Goal: Information Seeking & Learning: Learn about a topic

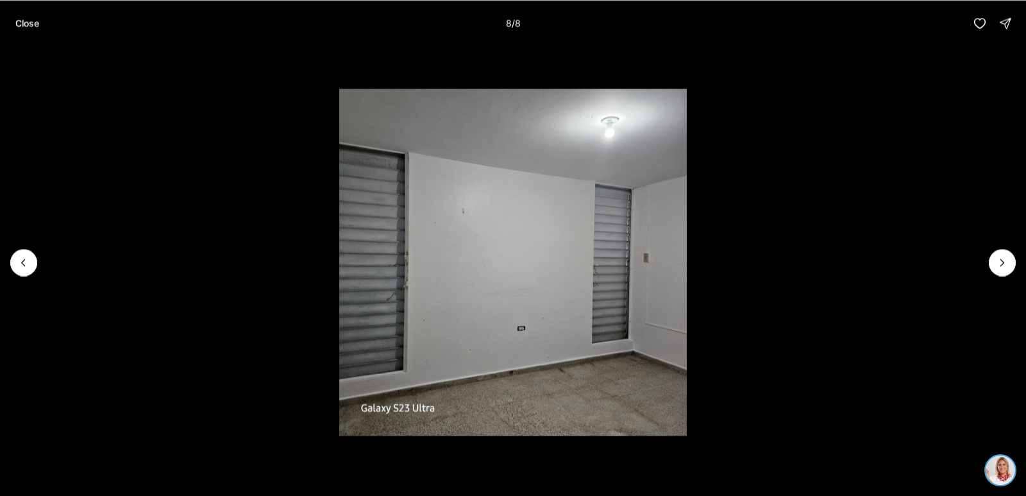
click at [994, 259] on div at bounding box center [1002, 262] width 27 height 27
click at [1002, 262] on div at bounding box center [1002, 262] width 27 height 27
click at [24, 26] on p "Close" at bounding box center [27, 23] width 24 height 10
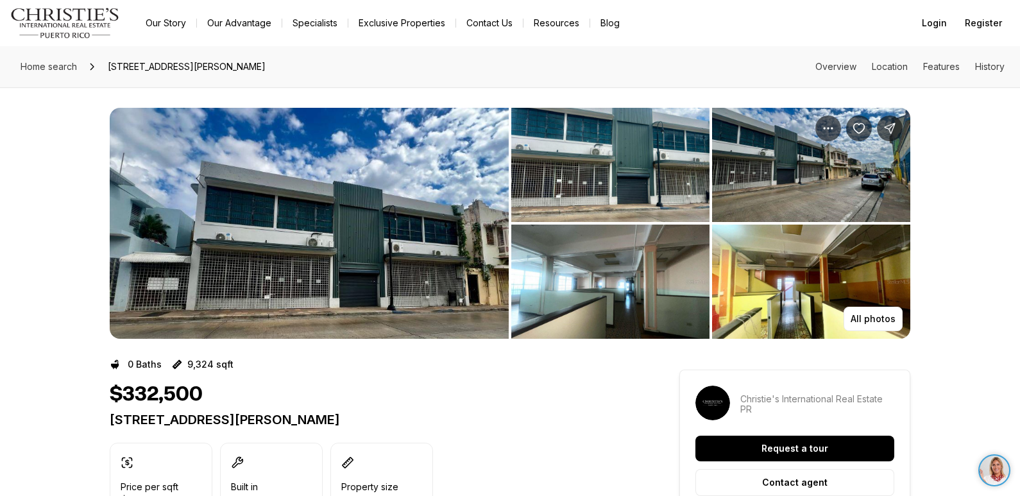
click at [877, 288] on img "View image gallery" at bounding box center [811, 281] width 198 height 114
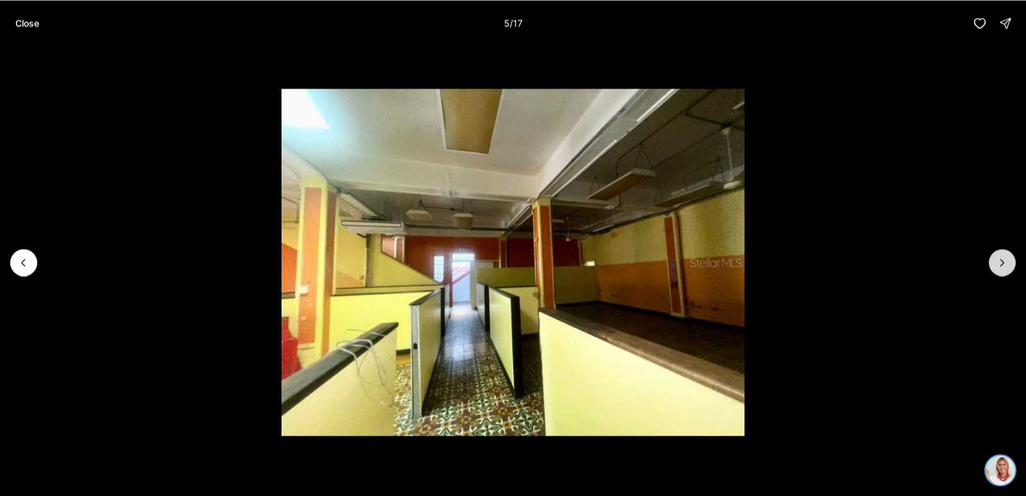
click at [990, 264] on button "Next slide" at bounding box center [1002, 262] width 27 height 27
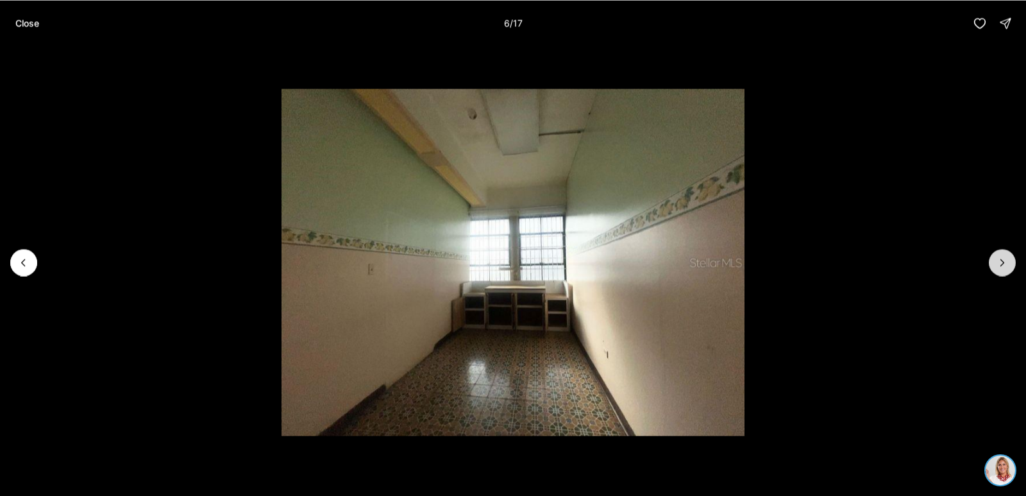
click at [990, 264] on button "Next slide" at bounding box center [1002, 262] width 27 height 27
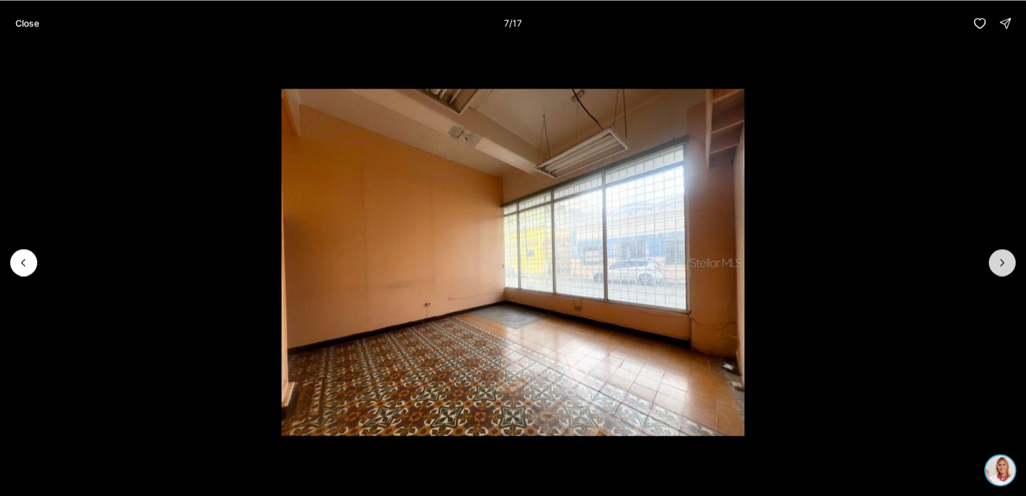
click at [990, 264] on button "Next slide" at bounding box center [1002, 262] width 27 height 27
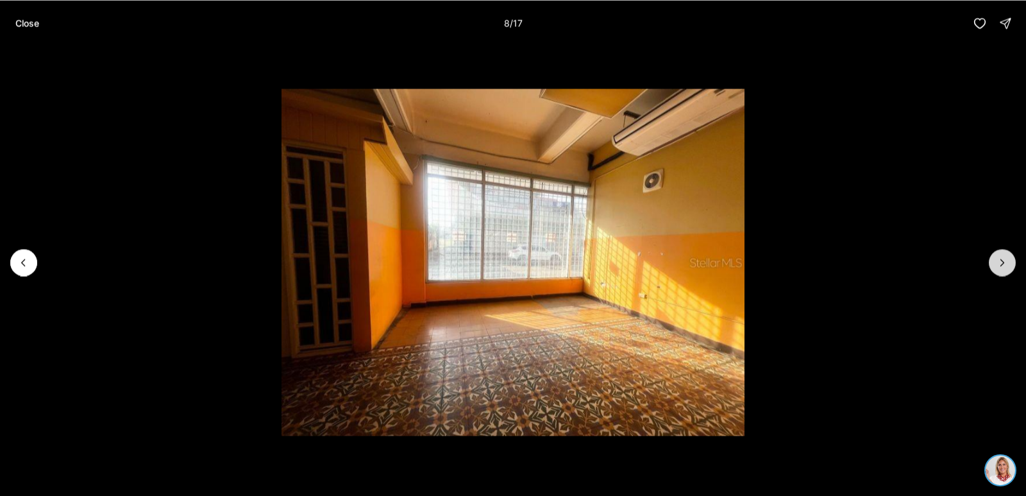
click at [990, 264] on button "Next slide" at bounding box center [1002, 262] width 27 height 27
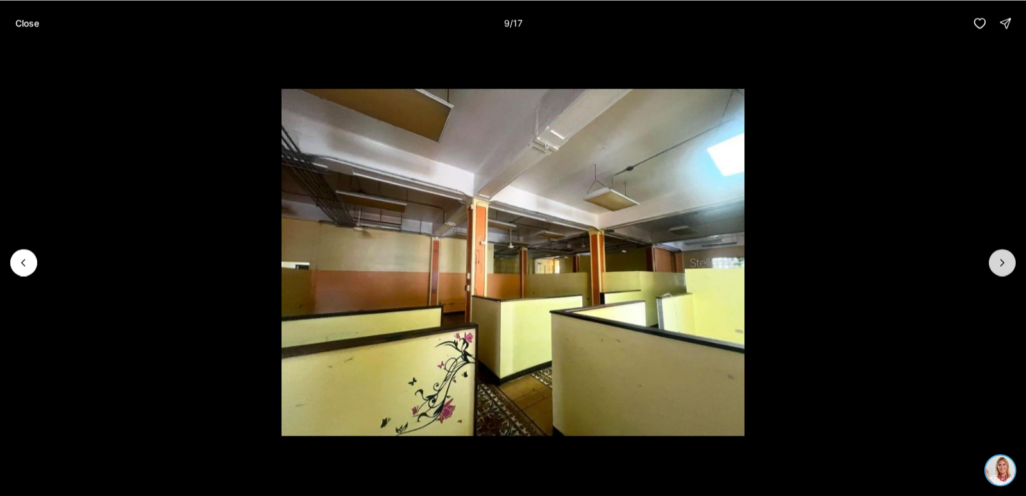
click at [990, 264] on button "Next slide" at bounding box center [1002, 262] width 27 height 27
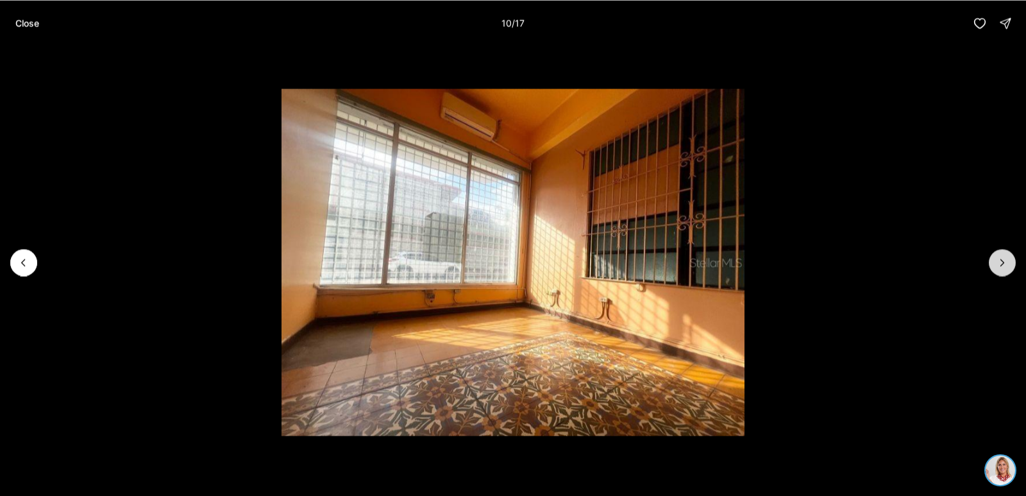
click at [990, 264] on button "Next slide" at bounding box center [1002, 262] width 27 height 27
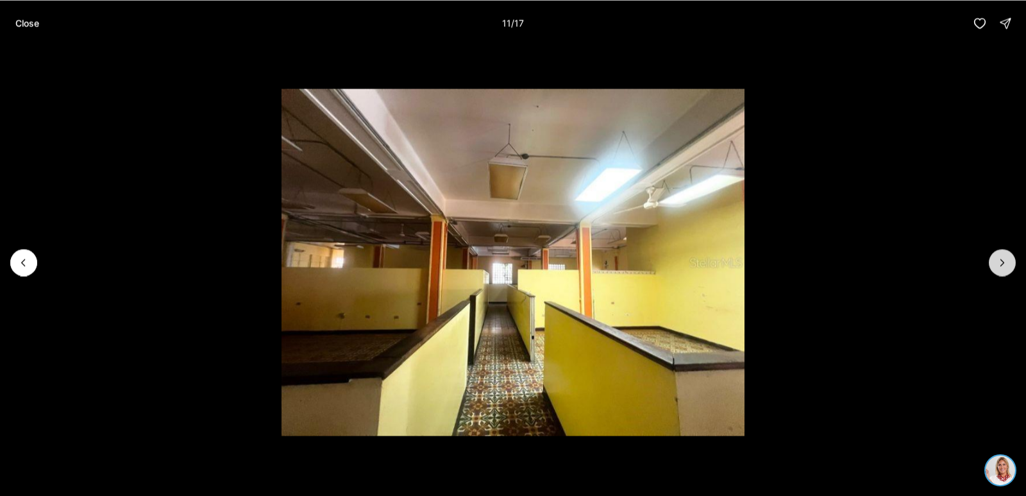
click at [990, 264] on button "Next slide" at bounding box center [1002, 262] width 27 height 27
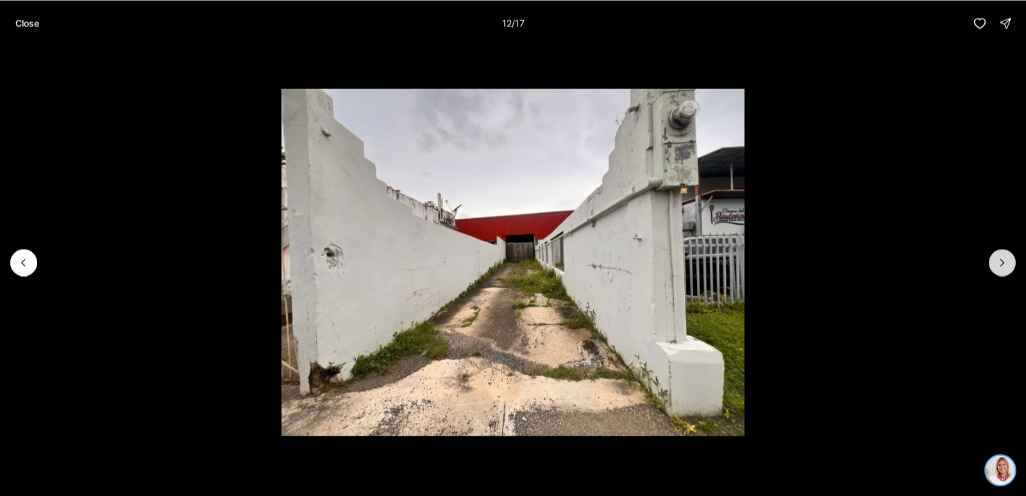
click at [990, 264] on button "Next slide" at bounding box center [1002, 262] width 27 height 27
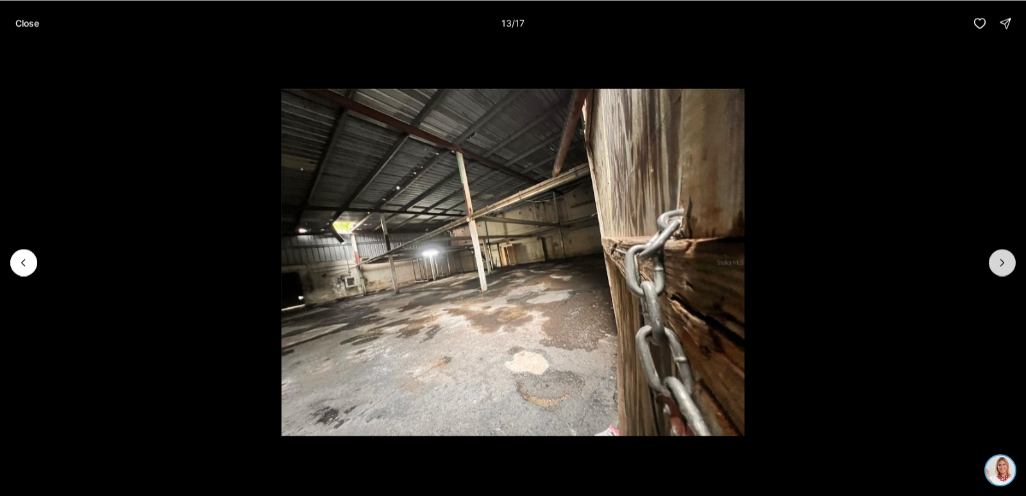
click at [990, 264] on button "Next slide" at bounding box center [1002, 262] width 27 height 27
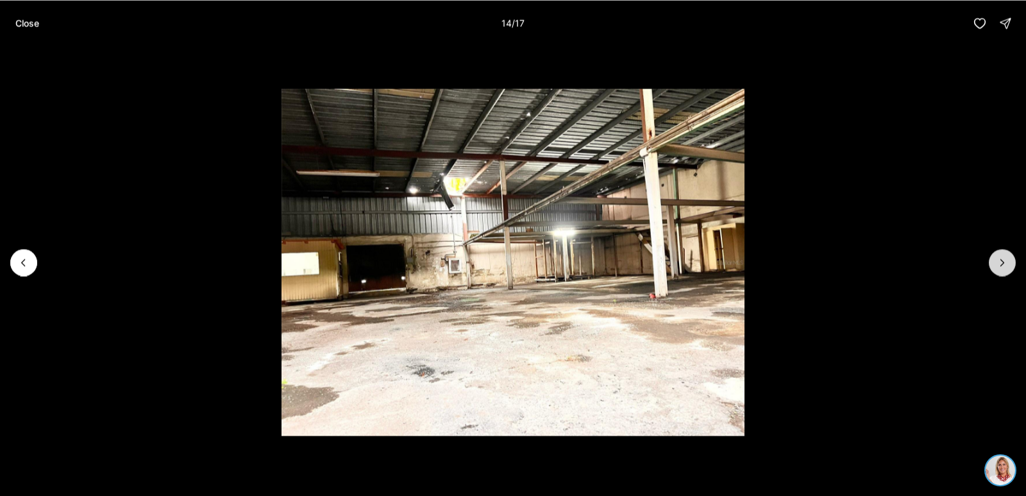
click at [990, 264] on button "Next slide" at bounding box center [1002, 262] width 27 height 27
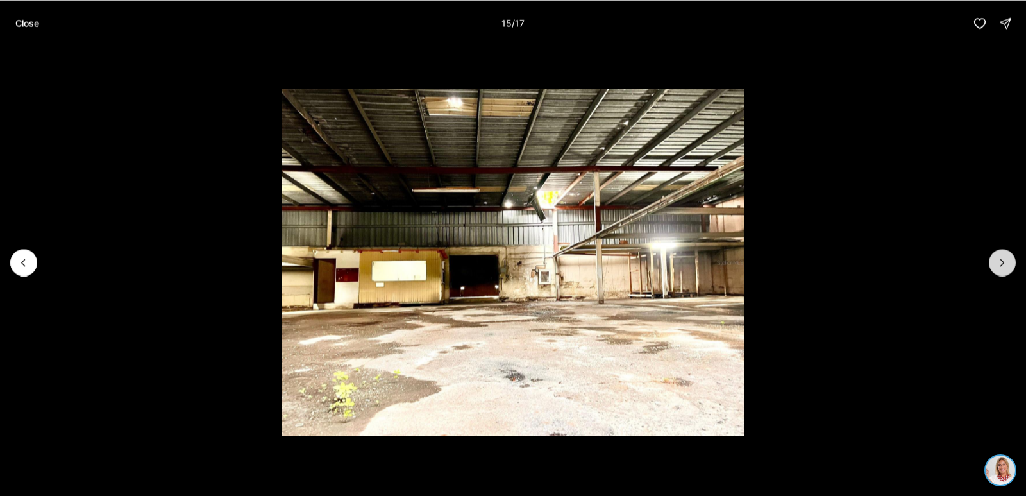
click at [990, 264] on button "Next slide" at bounding box center [1002, 262] width 27 height 27
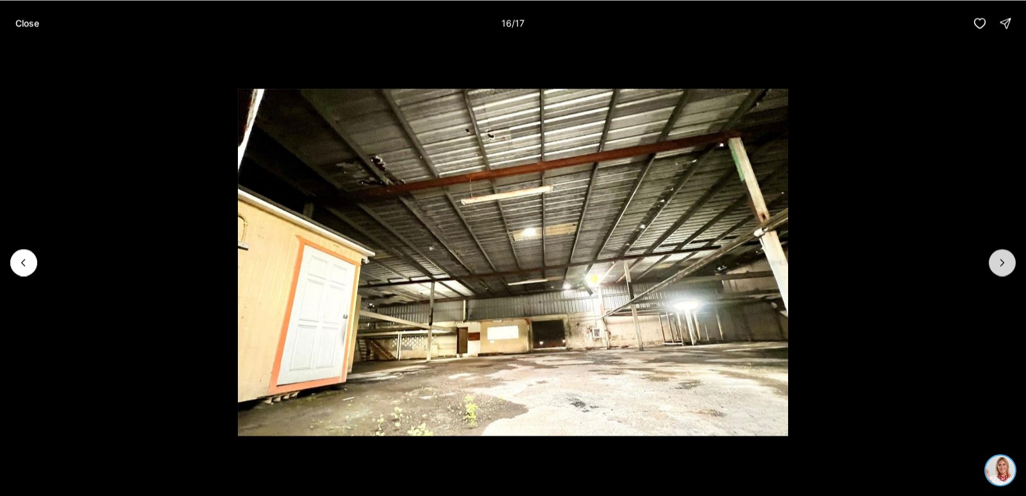
click at [990, 264] on button "Next slide" at bounding box center [1002, 262] width 27 height 27
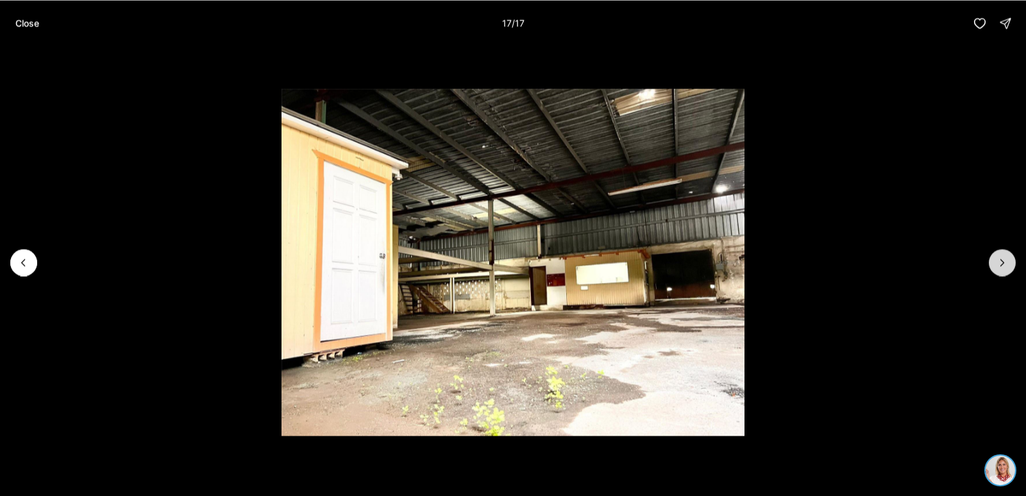
click at [990, 264] on div at bounding box center [1002, 262] width 27 height 27
click at [21, 20] on p "Close" at bounding box center [27, 23] width 24 height 10
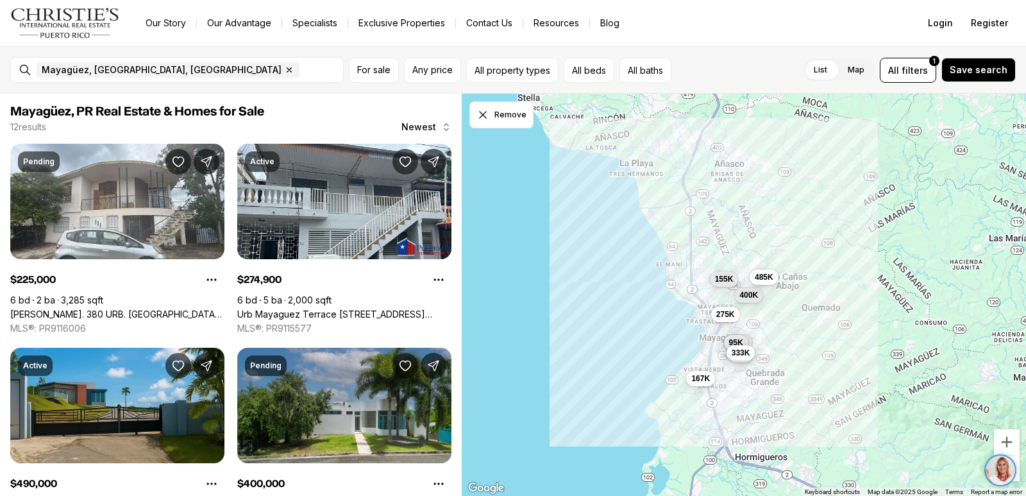
drag, startPoint x: 583, startPoint y: 396, endPoint x: 559, endPoint y: 278, distance: 120.5
click at [559, 278] on div "275K 400K 485K 155K 40K 198K 95K 333K 167K" at bounding box center [744, 295] width 564 height 403
drag, startPoint x: 290, startPoint y: 57, endPoint x: 303, endPoint y: 40, distance: 21.0
click at [303, 38] on div "Go to: Homepage Our Story Our Advantage Specialists Exclusive Properties Contac…" at bounding box center [513, 248] width 1026 height 496
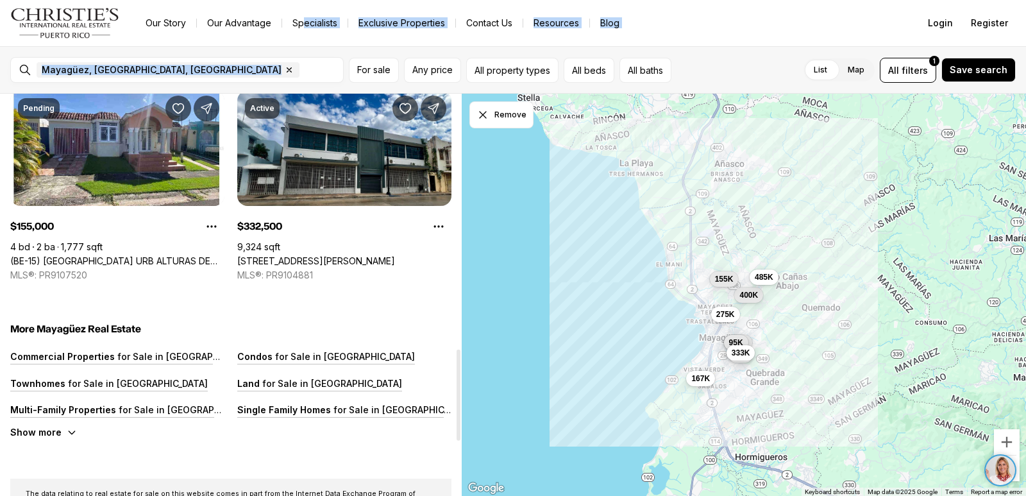
scroll to position [1026, 0]
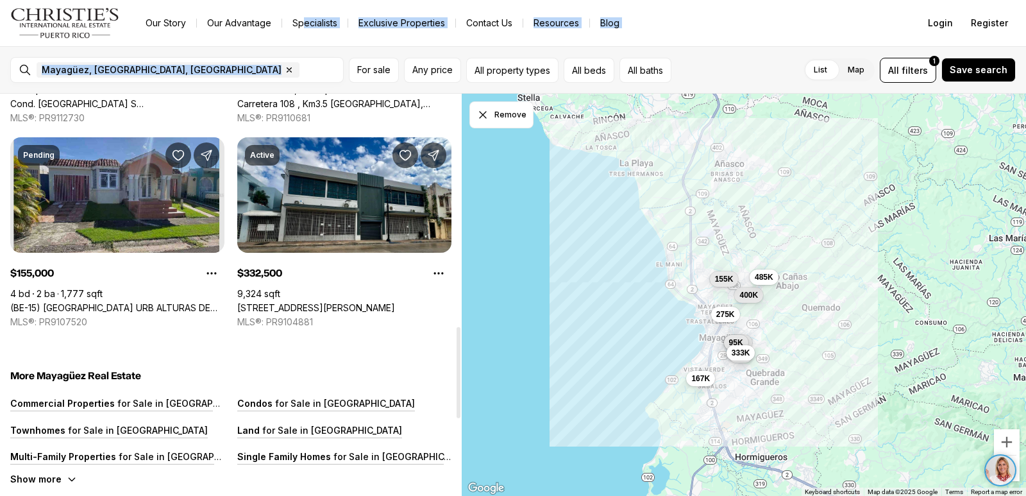
click at [142, 302] on link "(BE-15) SIERRA CAYEY URB ALTURAS DE MAYAGUEZ #3517, MAYAGUEZ PR, 00680" at bounding box center [117, 308] width 214 height 12
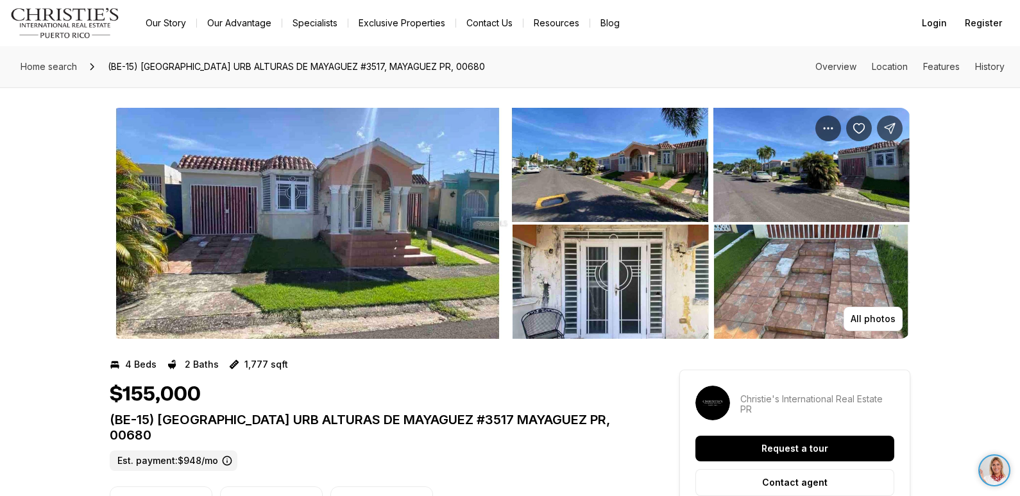
click at [349, 232] on img "View image gallery" at bounding box center [309, 223] width 399 height 231
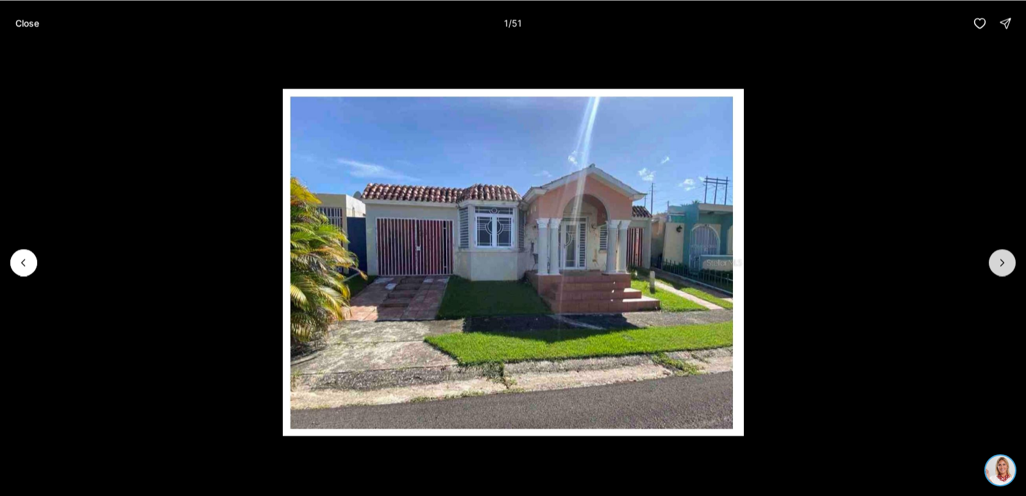
click at [996, 256] on icon "Next slide" at bounding box center [1002, 262] width 13 height 13
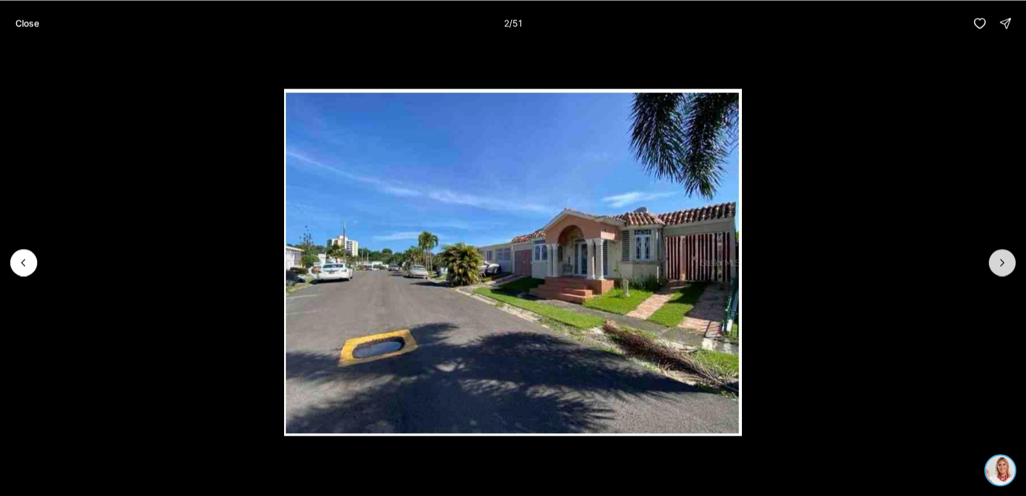
click at [996, 256] on icon "Next slide" at bounding box center [1002, 262] width 13 height 13
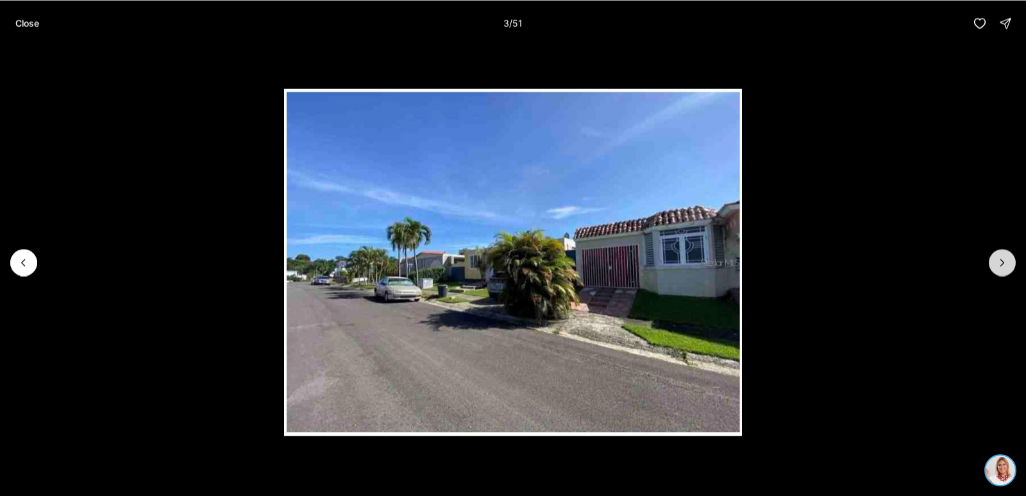
click at [996, 256] on icon "Next slide" at bounding box center [1002, 262] width 13 height 13
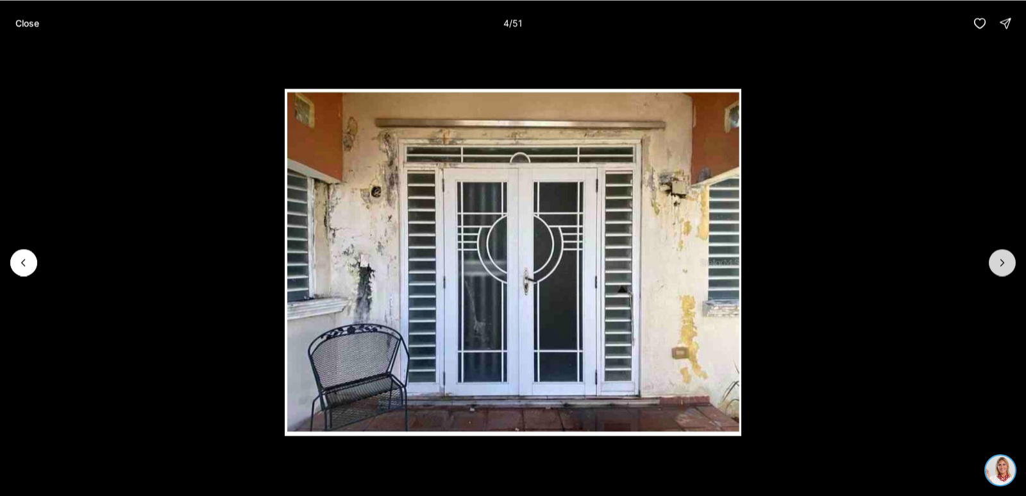
click at [996, 256] on icon "Next slide" at bounding box center [1002, 262] width 13 height 13
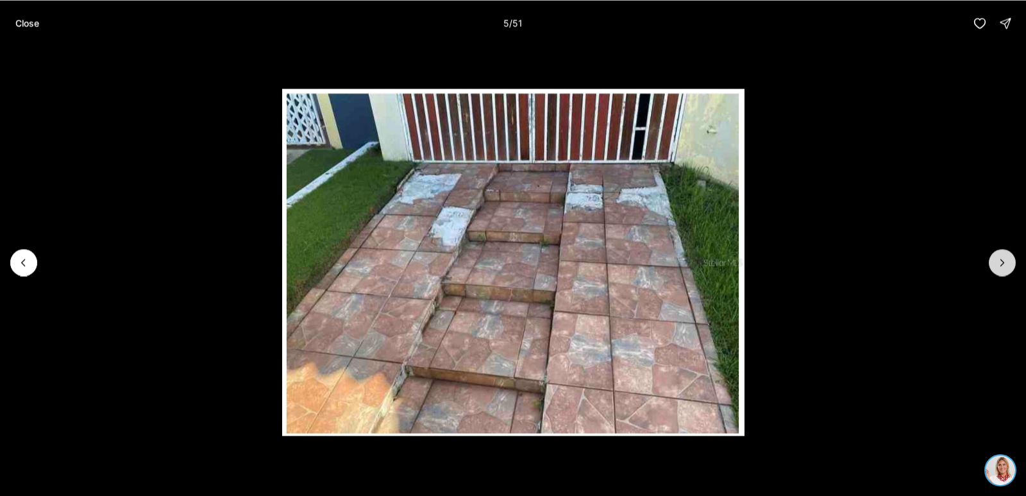
click at [996, 256] on icon "Next slide" at bounding box center [1002, 262] width 13 height 13
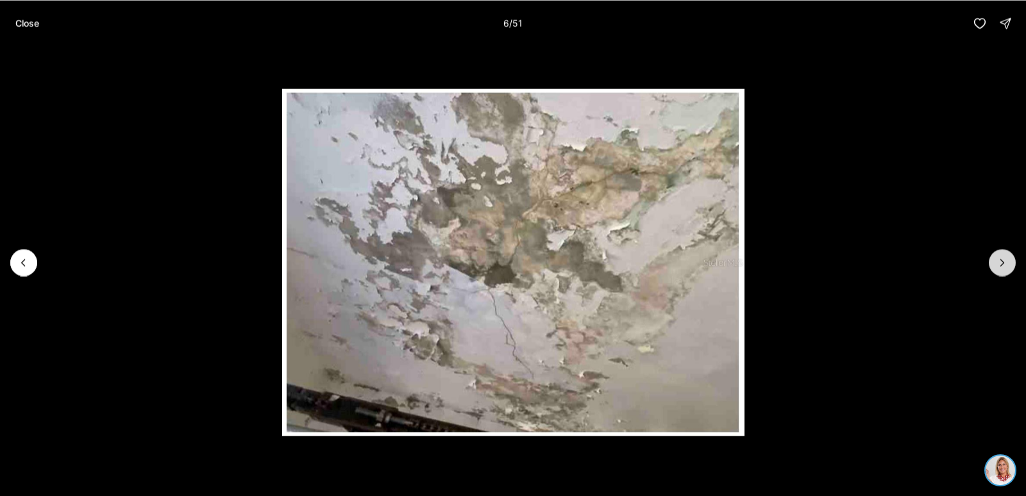
click at [992, 262] on button "Next slide" at bounding box center [1002, 262] width 27 height 27
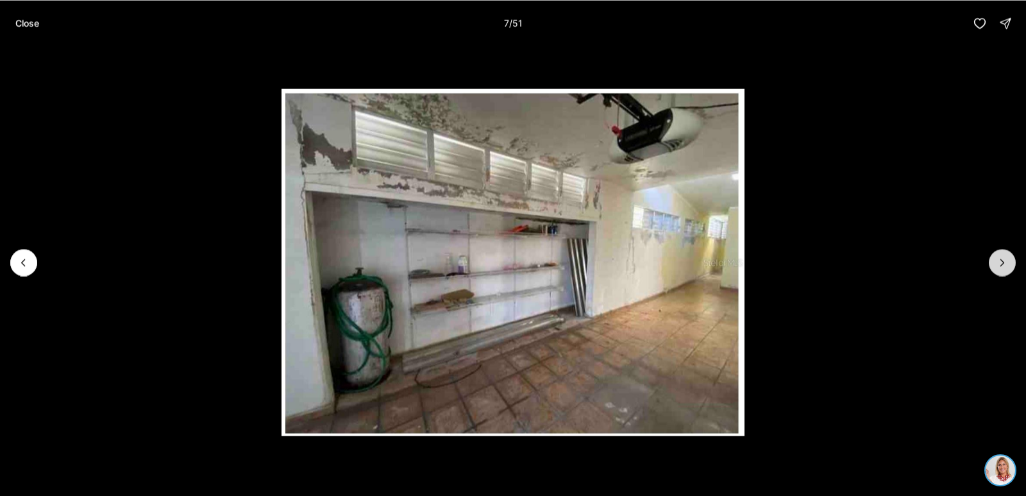
click at [992, 262] on button "Next slide" at bounding box center [1002, 262] width 27 height 27
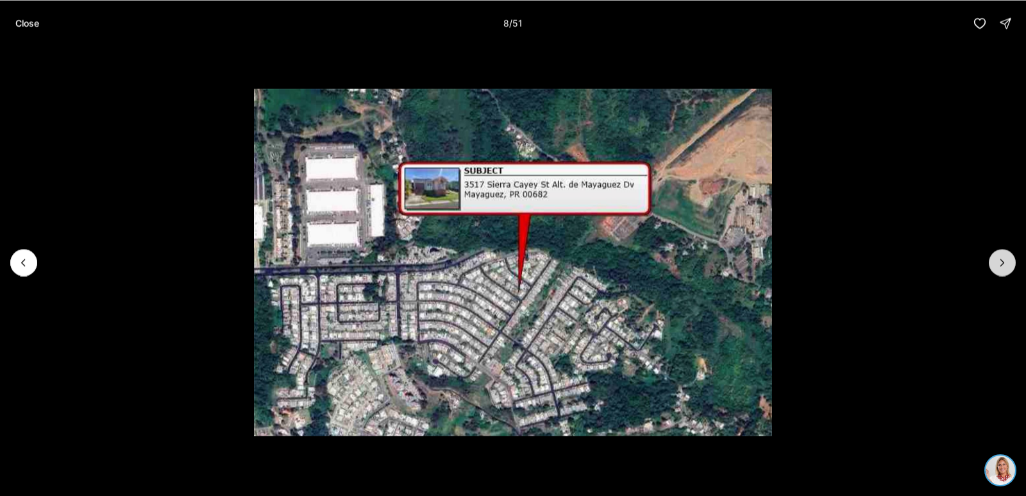
click at [992, 262] on button "Next slide" at bounding box center [1002, 262] width 27 height 27
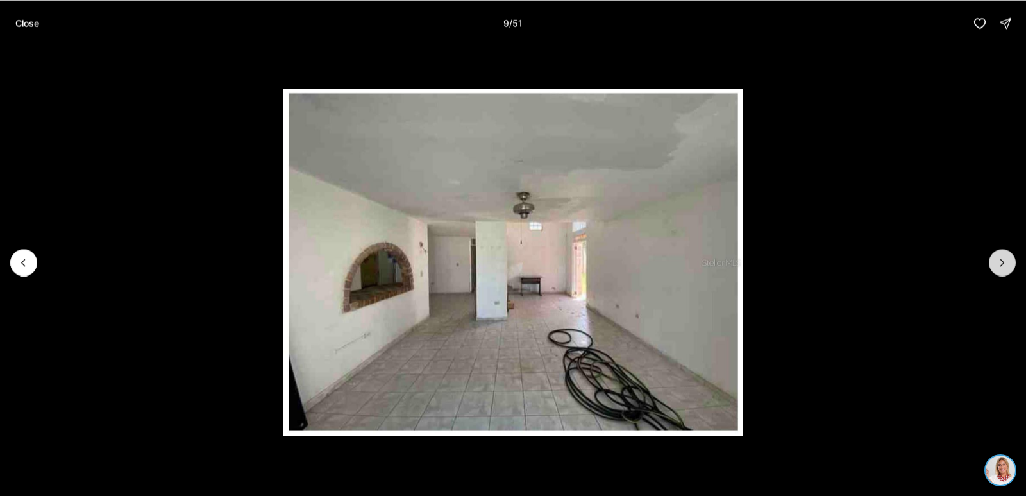
click at [992, 262] on button "Next slide" at bounding box center [1002, 262] width 27 height 27
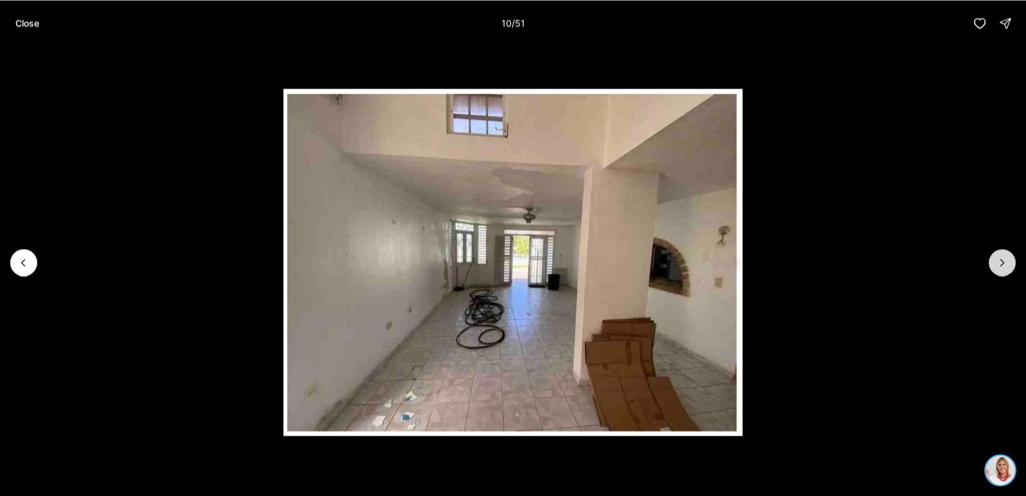
click at [992, 262] on button "Next slide" at bounding box center [1002, 262] width 27 height 27
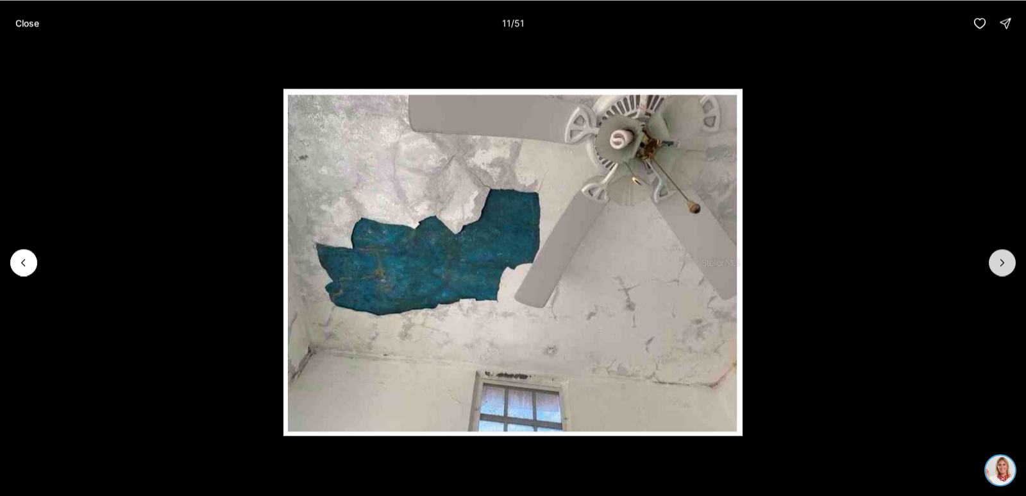
click at [992, 262] on button "Next slide" at bounding box center [1002, 262] width 27 height 27
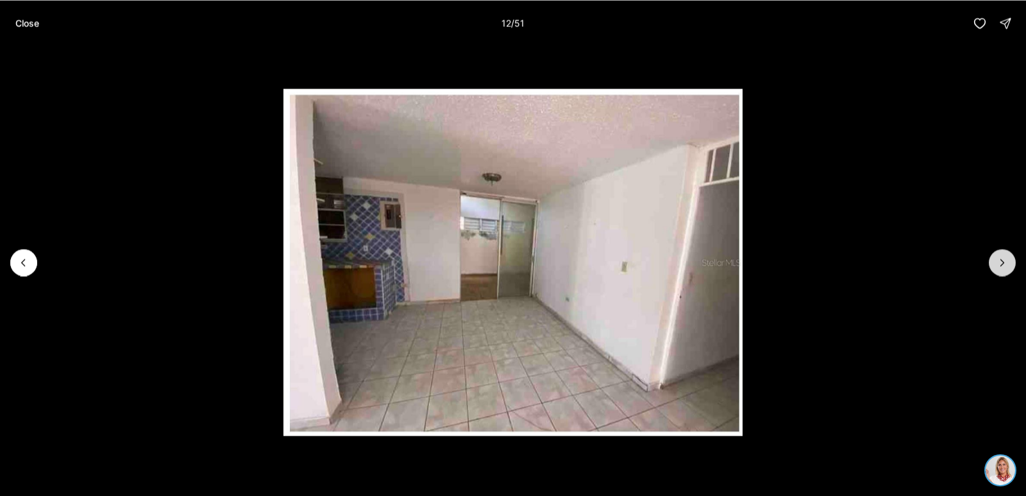
click at [992, 262] on button "Next slide" at bounding box center [1002, 262] width 27 height 27
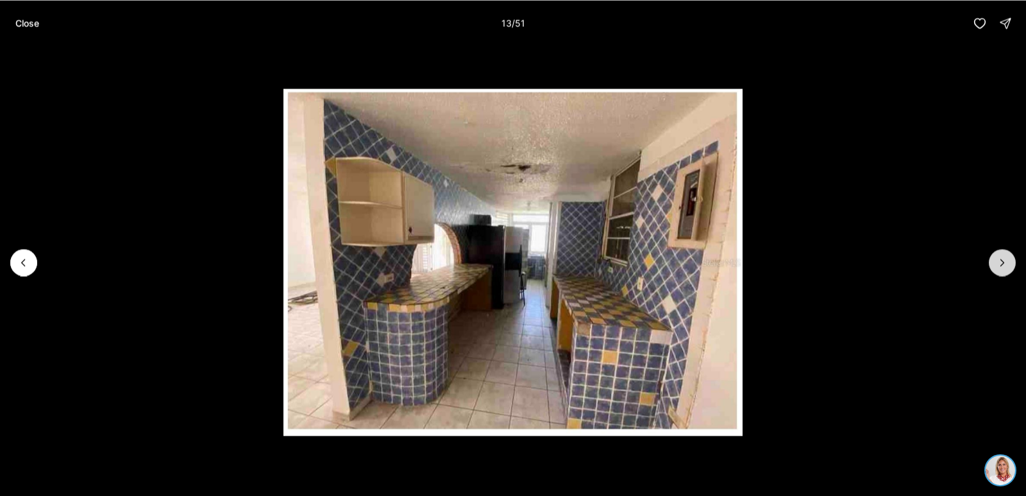
click at [992, 262] on button "Next slide" at bounding box center [1002, 262] width 27 height 27
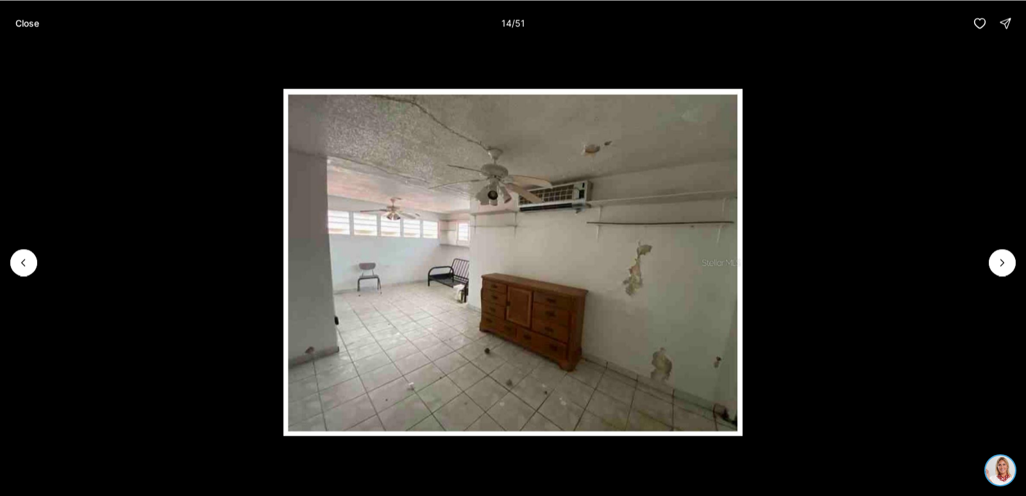
drag, startPoint x: 992, startPoint y: 262, endPoint x: 889, endPoint y: 299, distance: 110.0
click at [888, 299] on li "14 of 51" at bounding box center [513, 262] width 1026 height 432
click at [988, 269] on li "14 of 51" at bounding box center [513, 262] width 1026 height 432
click at [996, 258] on icon "Next slide" at bounding box center [1002, 262] width 13 height 13
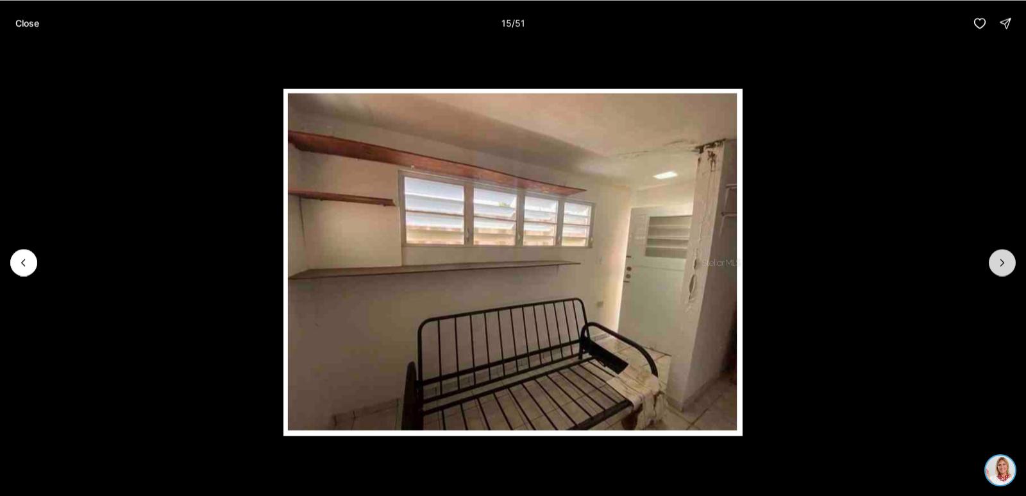
click at [996, 258] on icon "Next slide" at bounding box center [1002, 262] width 13 height 13
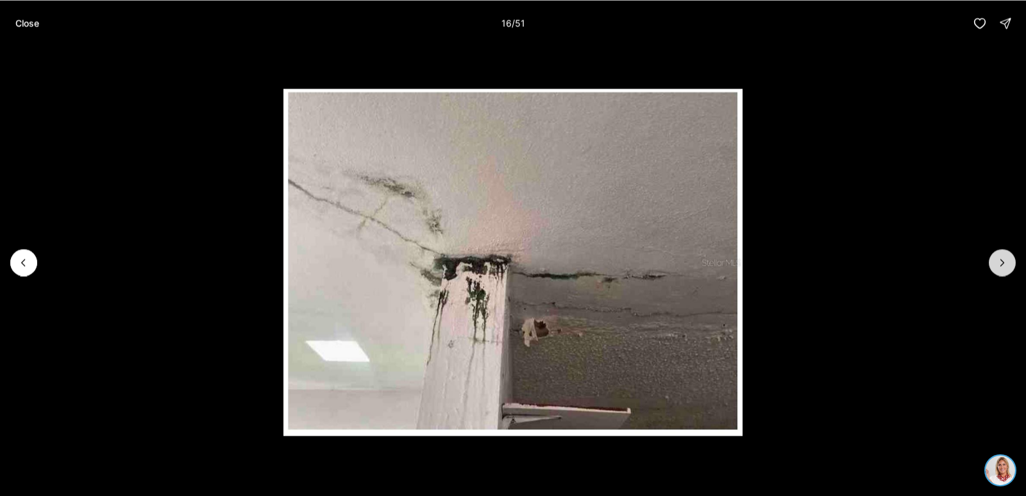
click at [996, 258] on icon "Next slide" at bounding box center [1002, 262] width 13 height 13
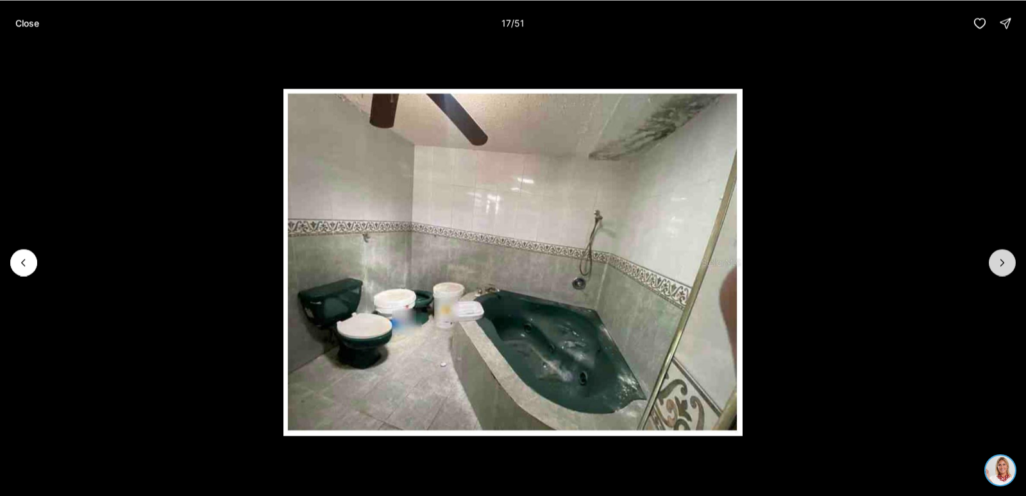
click at [995, 251] on button "Next slide" at bounding box center [1002, 262] width 27 height 27
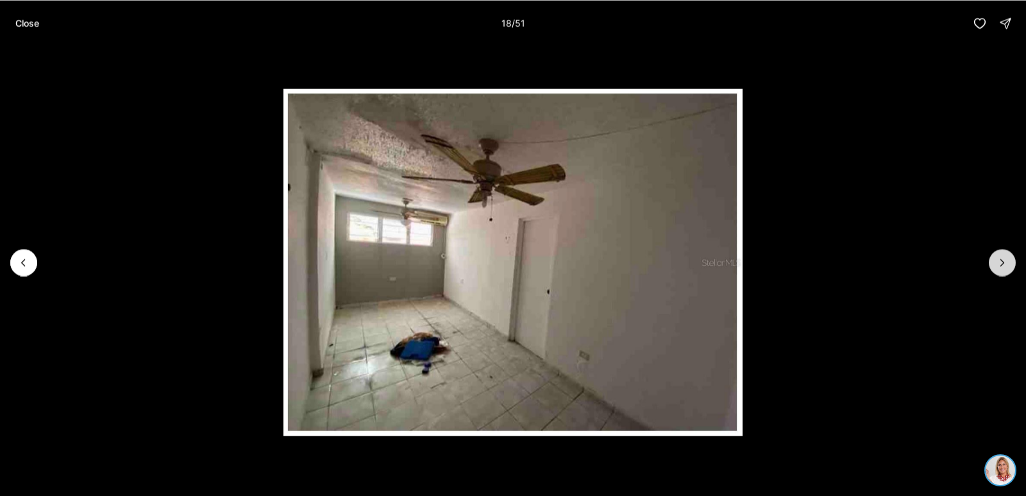
click at [995, 251] on button "Next slide" at bounding box center [1002, 262] width 27 height 27
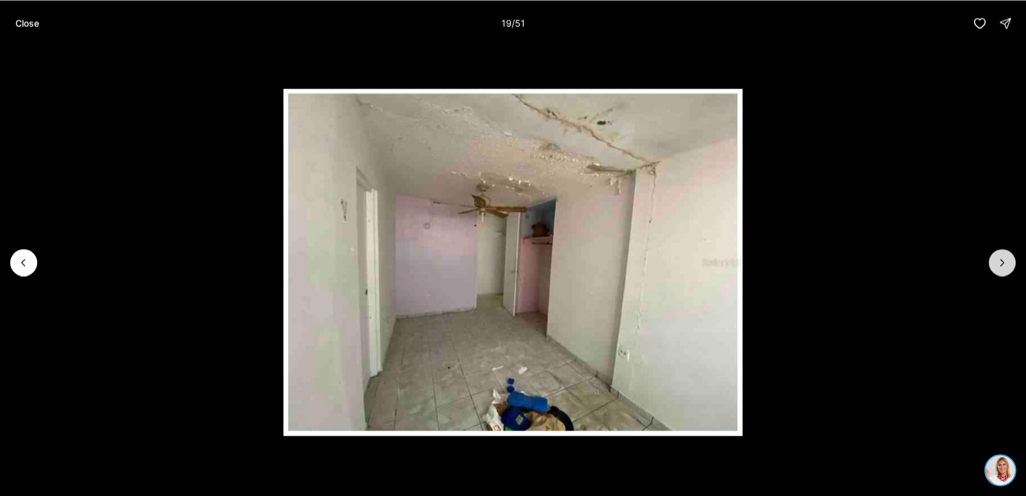
click at [995, 251] on button "Next slide" at bounding box center [1002, 262] width 27 height 27
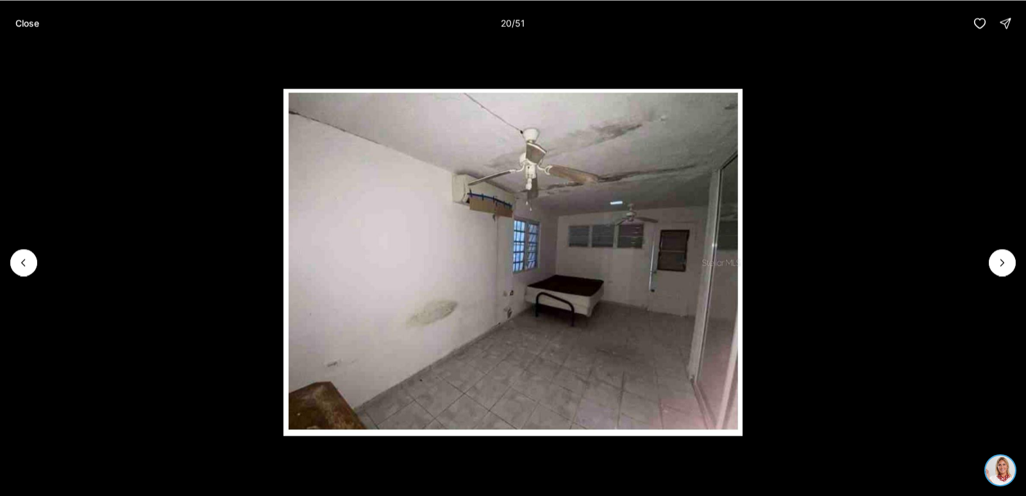
click at [990, 245] on li "20 of 51" at bounding box center [513, 262] width 1026 height 432
click at [998, 257] on icon "Next slide" at bounding box center [1002, 262] width 13 height 13
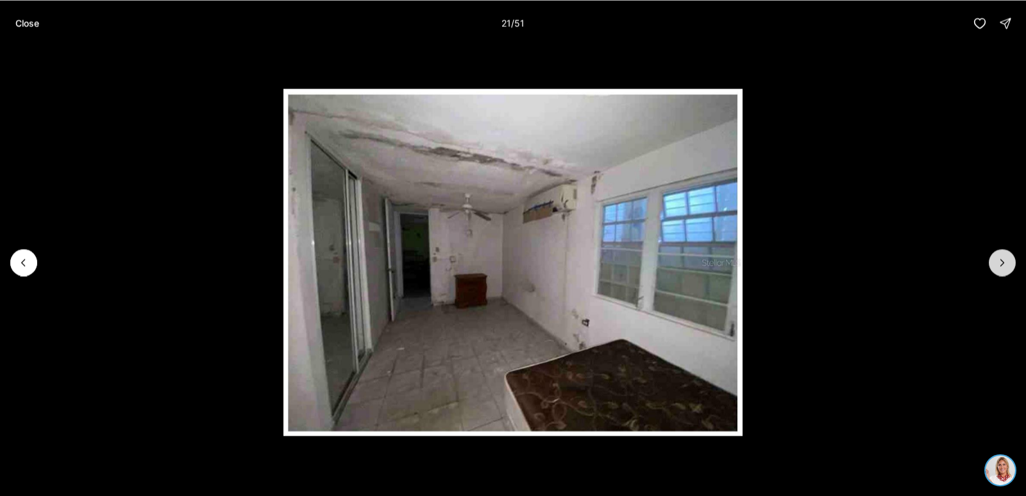
click at [998, 257] on icon "Next slide" at bounding box center [1002, 262] width 13 height 13
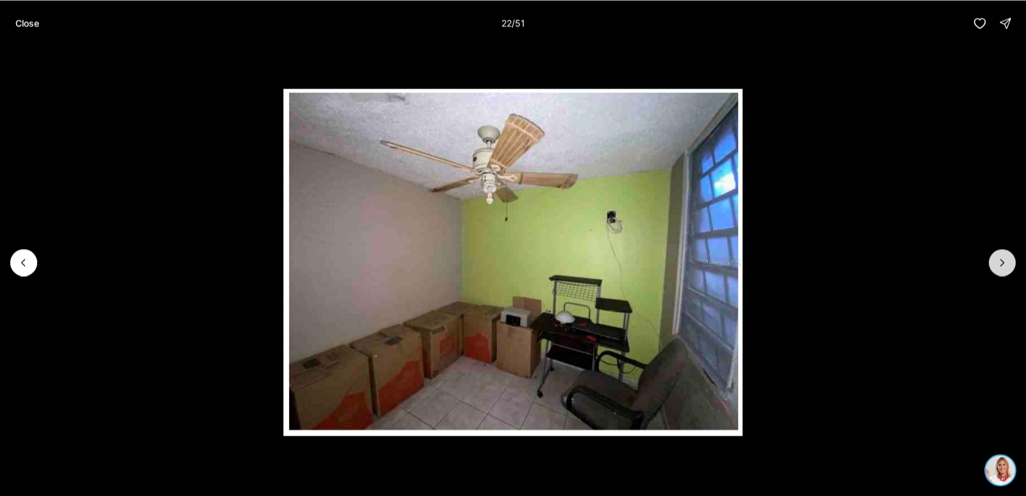
click at [998, 257] on icon "Next slide" at bounding box center [1002, 262] width 13 height 13
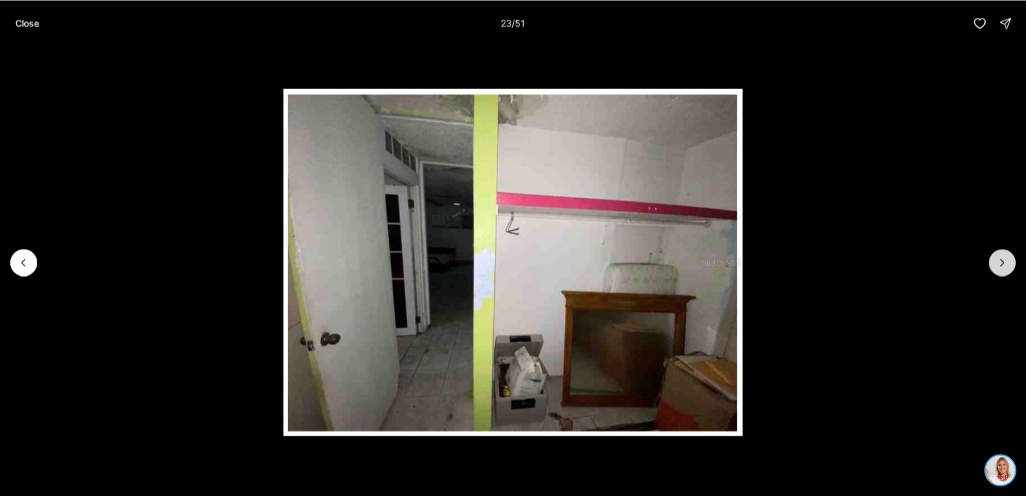
click at [998, 257] on icon "Next slide" at bounding box center [1002, 262] width 13 height 13
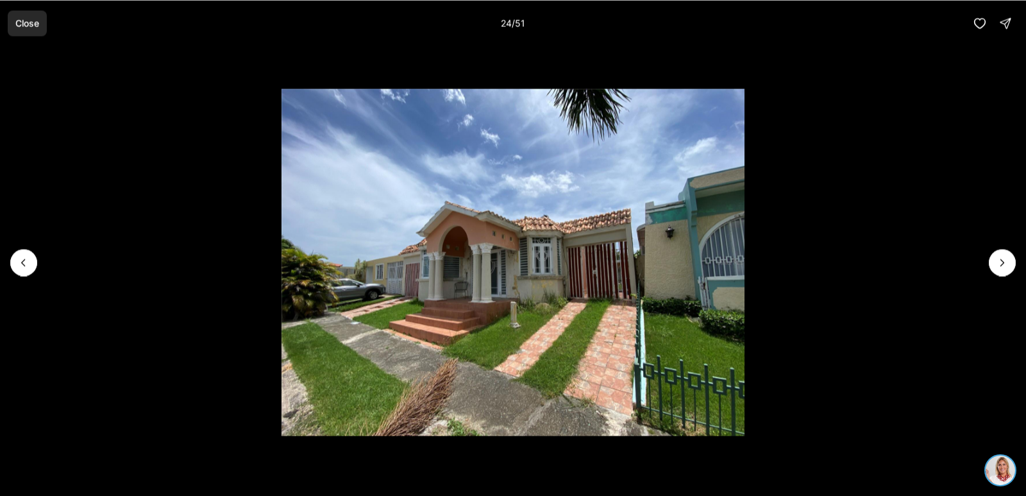
click at [24, 24] on p "Close" at bounding box center [27, 23] width 24 height 10
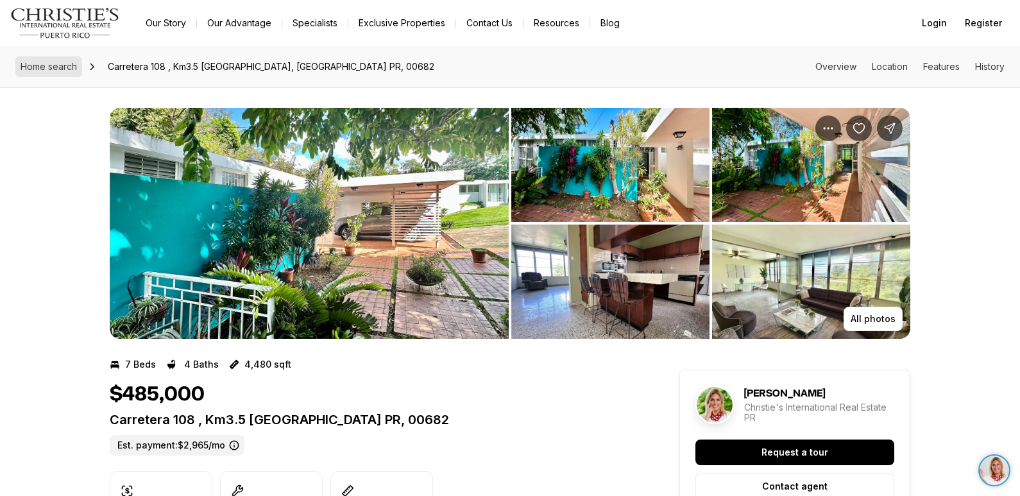
click at [57, 69] on span "Home search" at bounding box center [49, 66] width 56 height 11
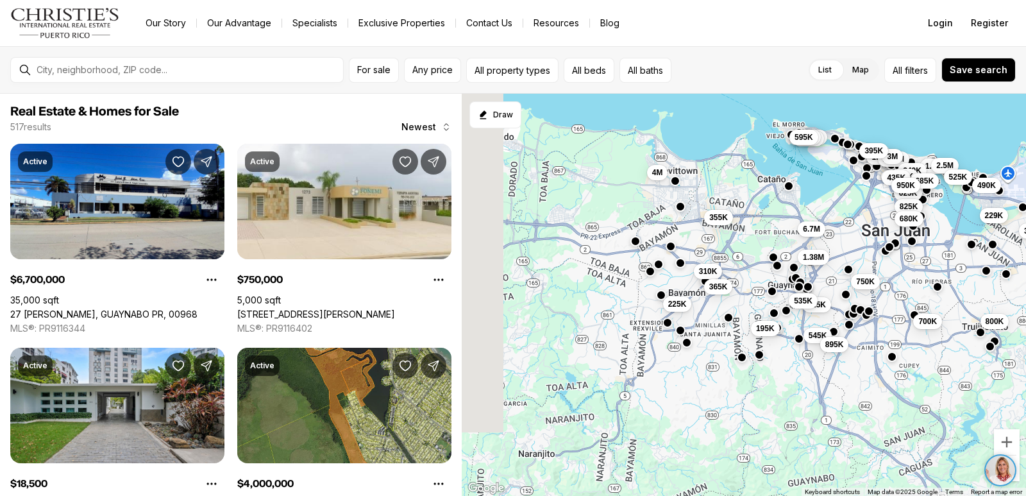
drag, startPoint x: 582, startPoint y: 380, endPoint x: 698, endPoint y: 262, distance: 165.5
click at [738, 242] on div "625K 825K 229K 395K 680K 765K 469K 169K 595K 700K 800K 350K 1.33M 1.48M 2.5M 1.…" at bounding box center [744, 295] width 564 height 403
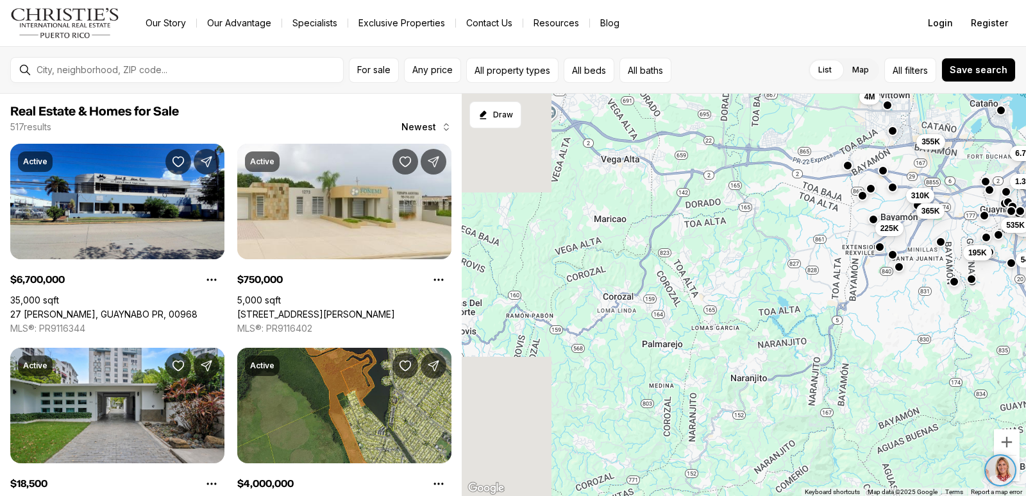
drag, startPoint x: 620, startPoint y: 299, endPoint x: 790, endPoint y: 263, distance: 173.8
click at [790, 263] on div "625K 825K 229K 680K 700K 800K 1.33M 1.48M 2.5M 1.29M 3M 249K 450K 525K 435K 685…" at bounding box center [744, 295] width 564 height 403
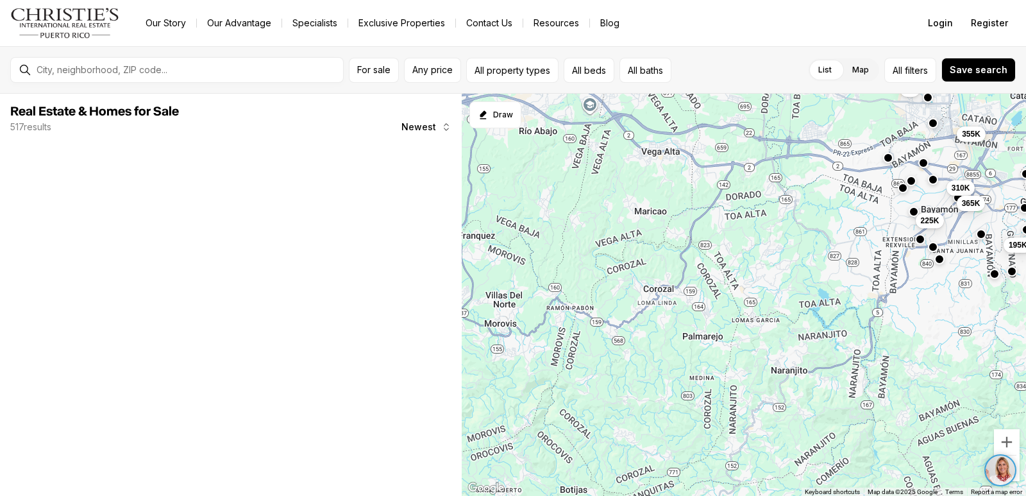
drag, startPoint x: 685, startPoint y: 276, endPoint x: 851, endPoint y: 271, distance: 166.2
click at [851, 271] on div "625K 825K 229K 680K 700K 800K 1.33M 1.48M 2.5M 1.29M 3M 249K 450K 525K 435K 685…" at bounding box center [744, 295] width 564 height 403
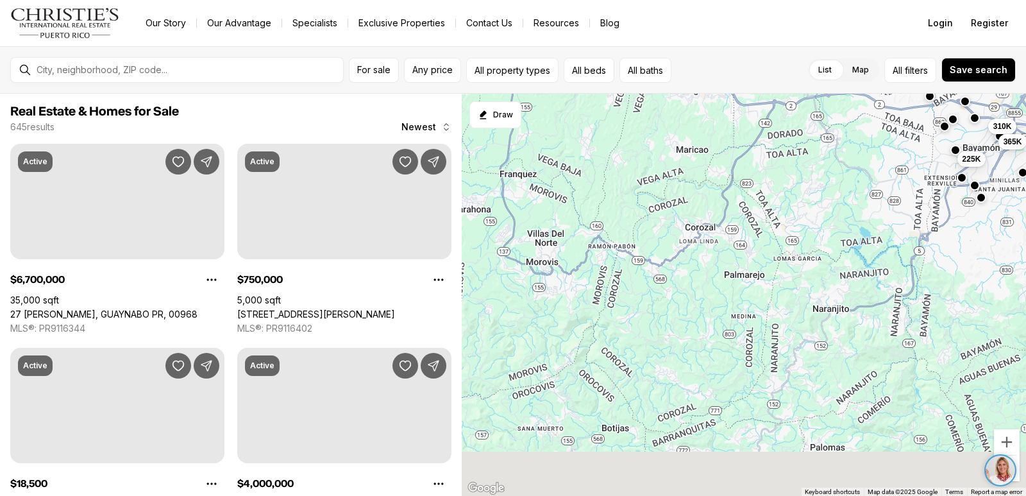
drag, startPoint x: 830, startPoint y: 237, endPoint x: 788, endPoint y: 214, distance: 48.0
click at [840, 191] on div "310K 365K 225K 195K 355K" at bounding box center [744, 295] width 564 height 403
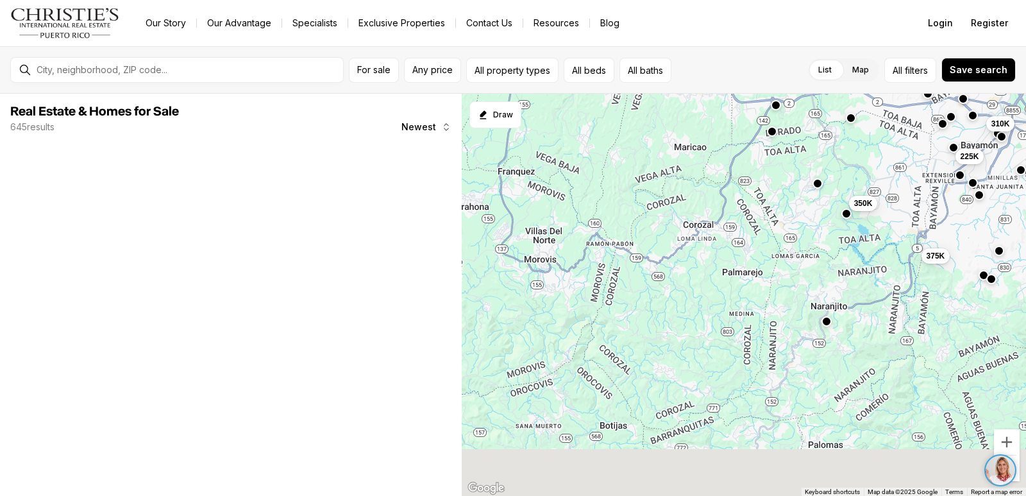
click at [872, 217] on div "310K 225K 195K 355K 375K 350K 5.5M" at bounding box center [744, 295] width 564 height 403
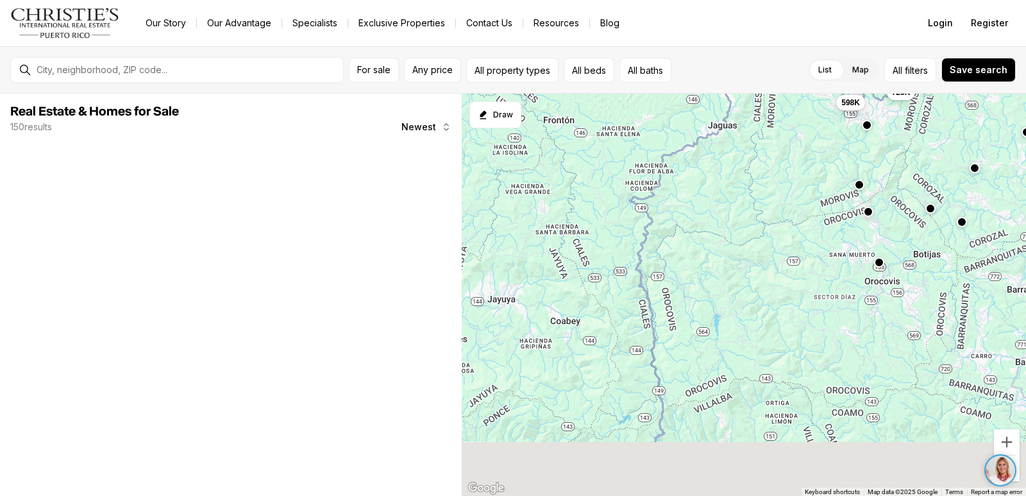
drag, startPoint x: 714, startPoint y: 231, endPoint x: 789, endPoint y: 191, distance: 84.6
click at [789, 191] on div "310K 165K 225K 365K 189K 130K 225K 450K 595K 260K 195K 115K 53K 128K 375K 105K …" at bounding box center [744, 295] width 564 height 403
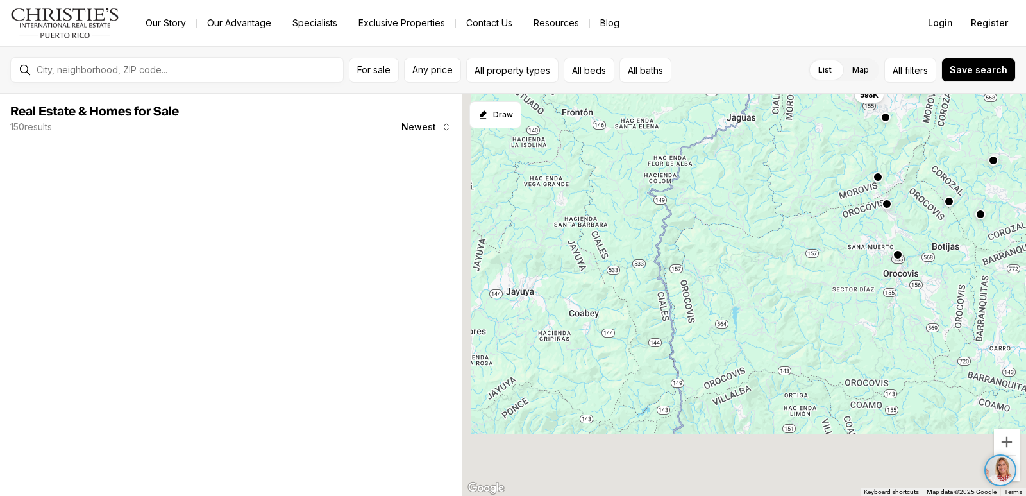
click at [647, 280] on div "310K 165K 225K 365K 189K 130K 225K 450K 595K 260K 195K 115K 53K 128K 375K 105K …" at bounding box center [744, 295] width 564 height 403
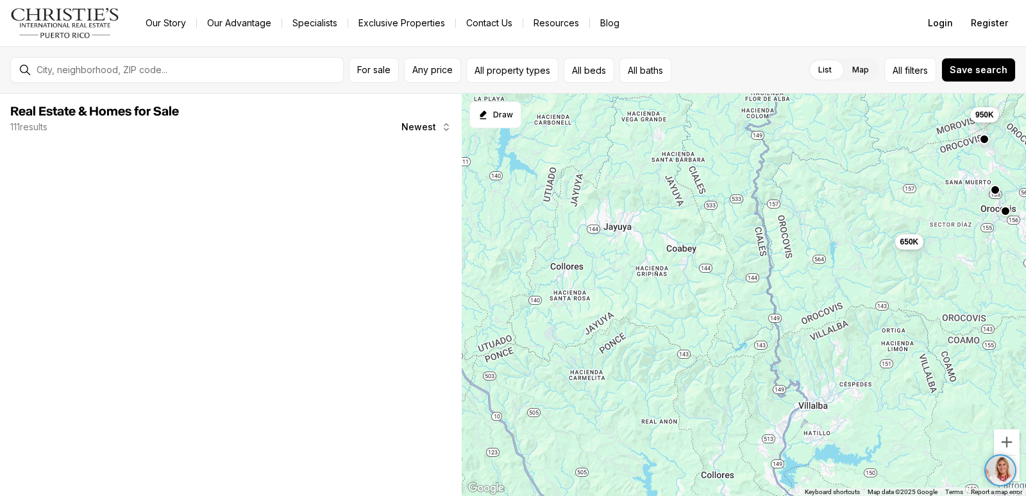
click at [130, 60] on div at bounding box center [187, 70] width 312 height 21
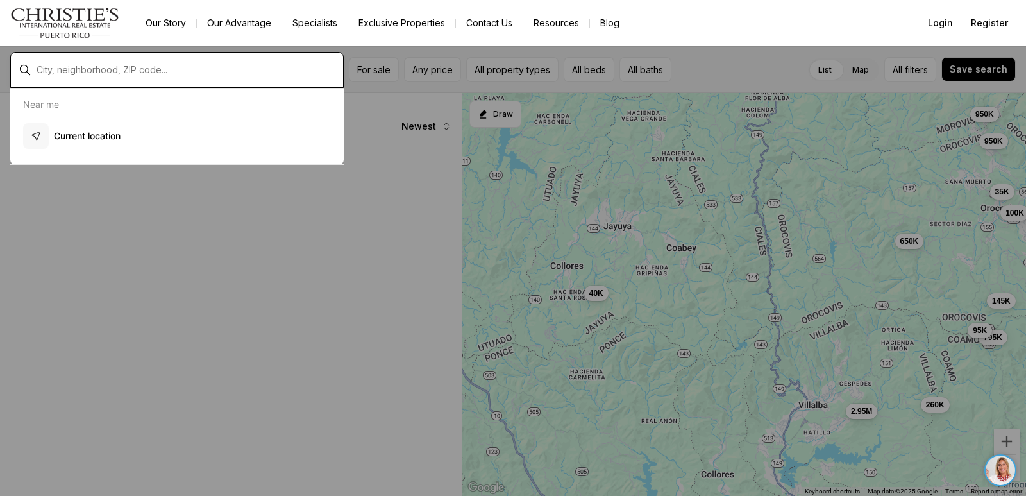
click at [128, 72] on input "text" at bounding box center [187, 70] width 301 height 10
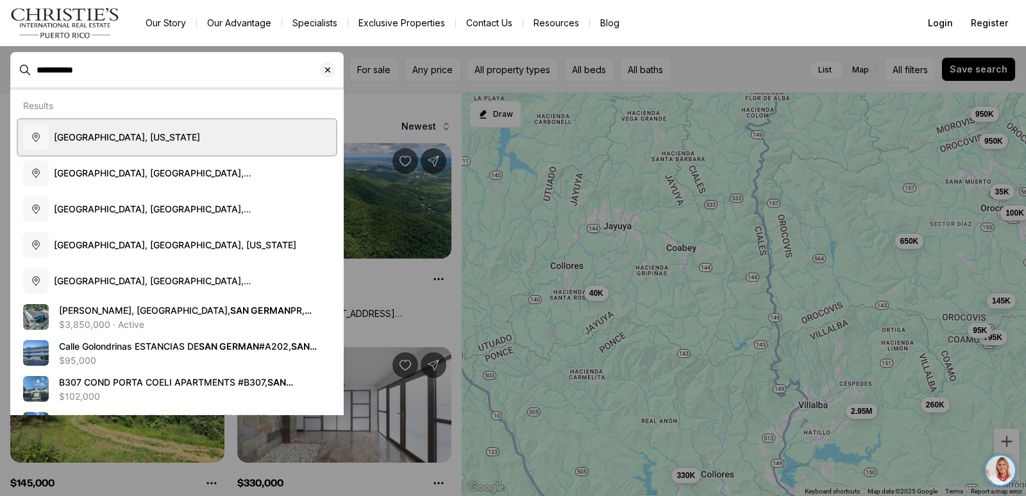
click at [135, 129] on button "San Germán, Puerto Rico" at bounding box center [177, 137] width 318 height 36
type input "**********"
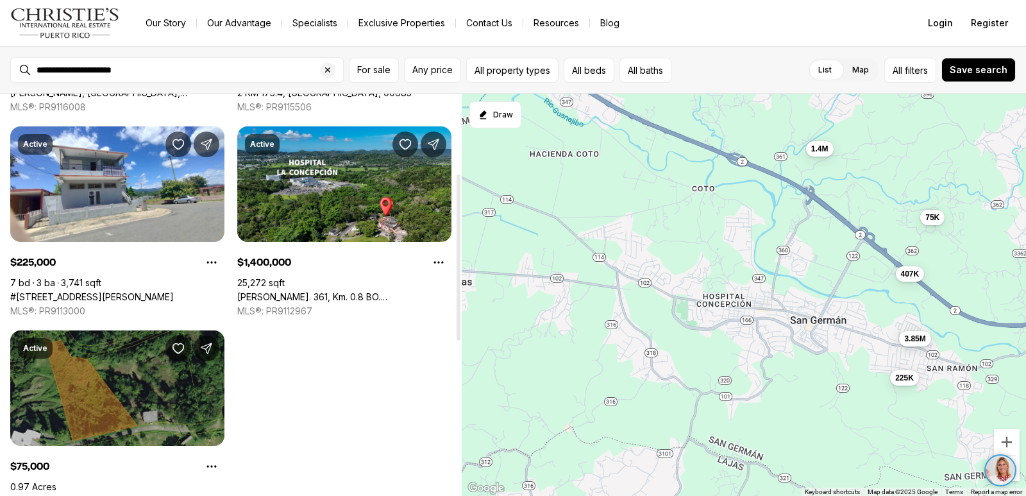
scroll to position [192, 0]
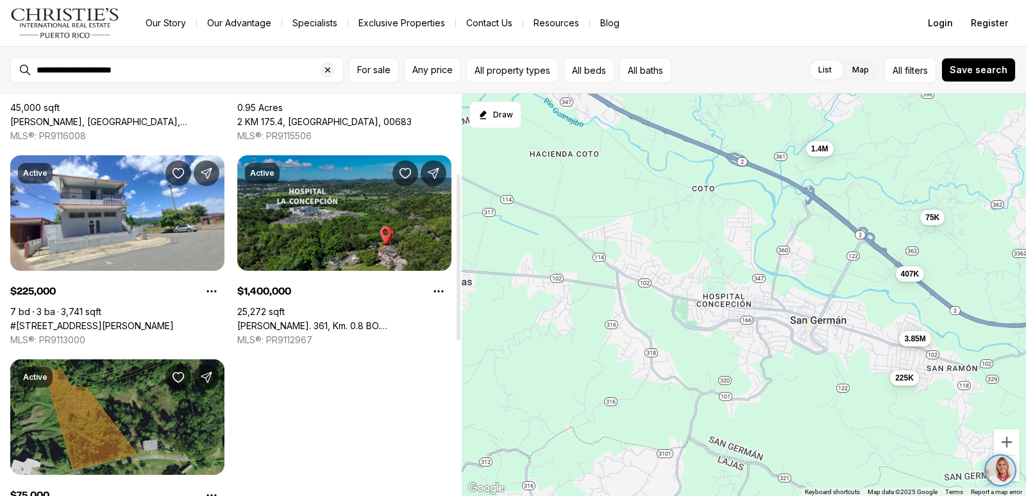
click at [292, 320] on link "[PERSON_NAME]. 361, Km. 0.8 BO. [PERSON_NAME][GEOGRAPHIC_DATA], [GEOGRAPHIC_DAT…" at bounding box center [344, 326] width 214 height 12
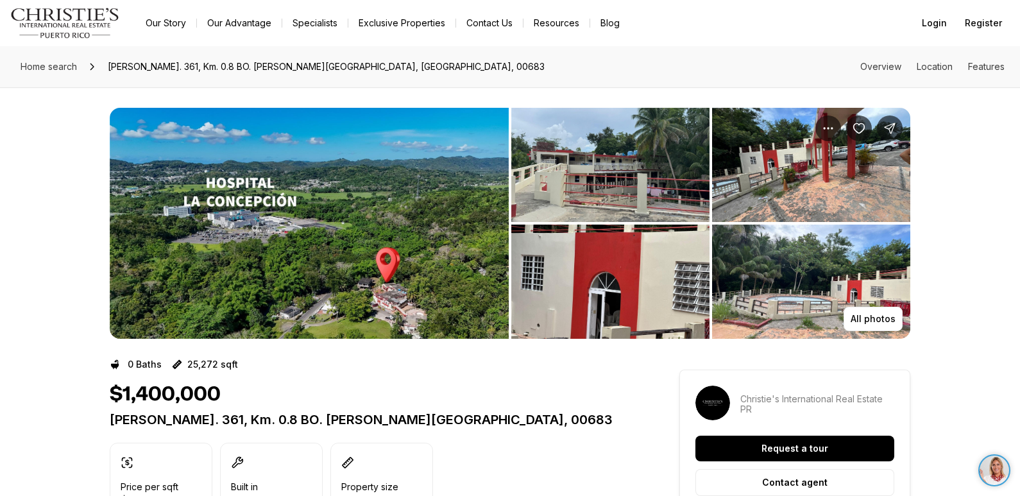
click at [278, 240] on img "View image gallery" at bounding box center [309, 223] width 399 height 231
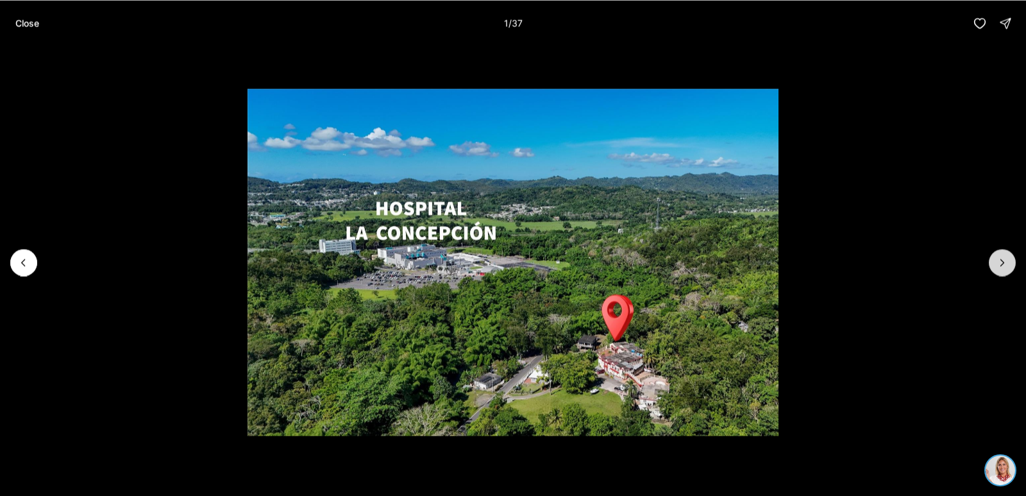
click at [1003, 260] on icon "Next slide" at bounding box center [1002, 262] width 13 height 13
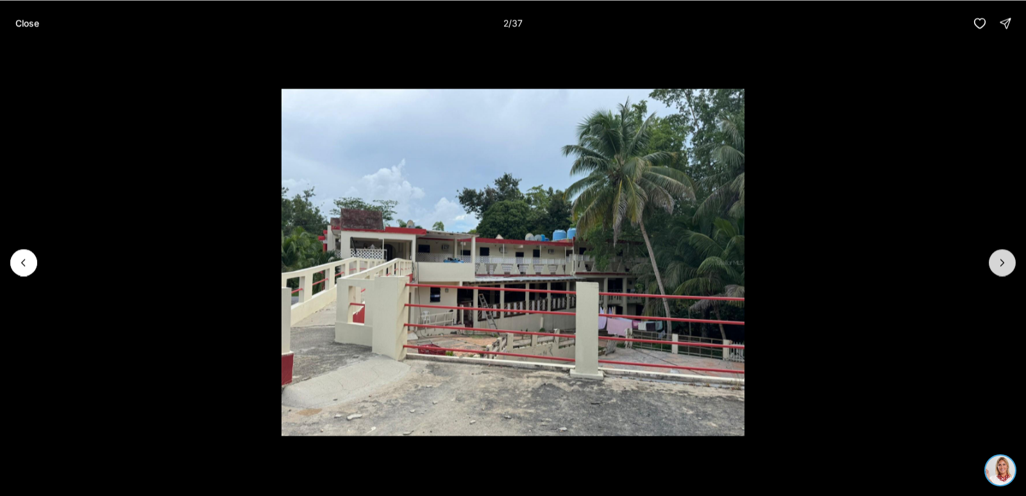
click at [1003, 260] on icon "Next slide" at bounding box center [1002, 262] width 13 height 13
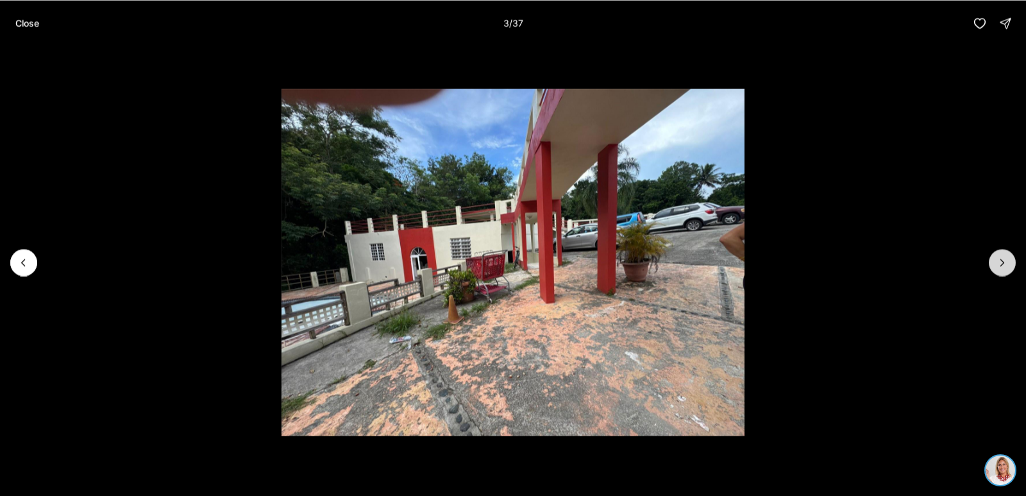
click at [1003, 260] on icon "Next slide" at bounding box center [1002, 262] width 13 height 13
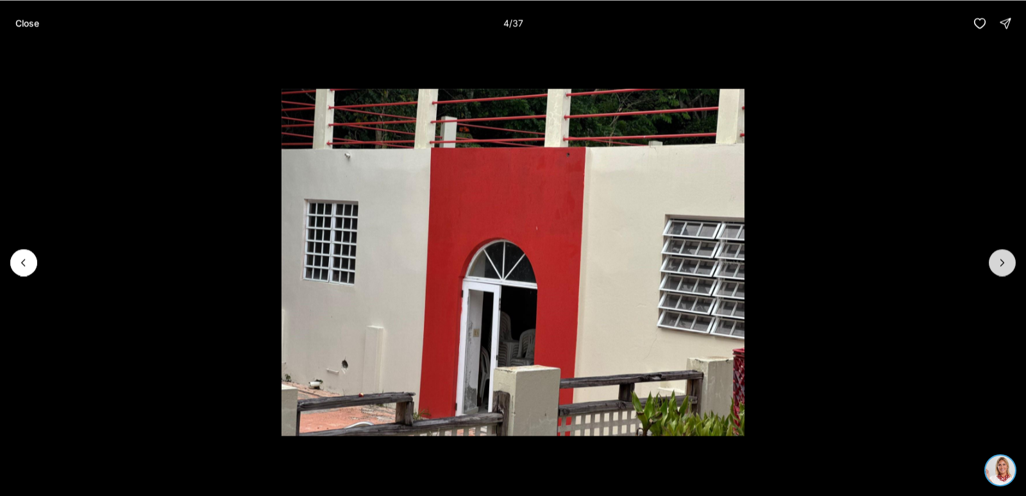
click at [1003, 260] on icon "Next slide" at bounding box center [1002, 262] width 13 height 13
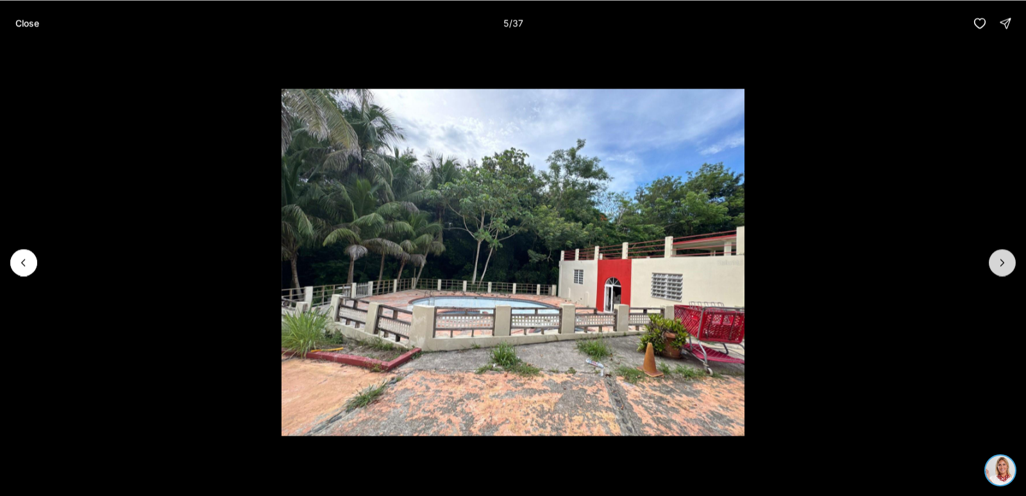
click at [1003, 260] on icon "Next slide" at bounding box center [1002, 262] width 13 height 13
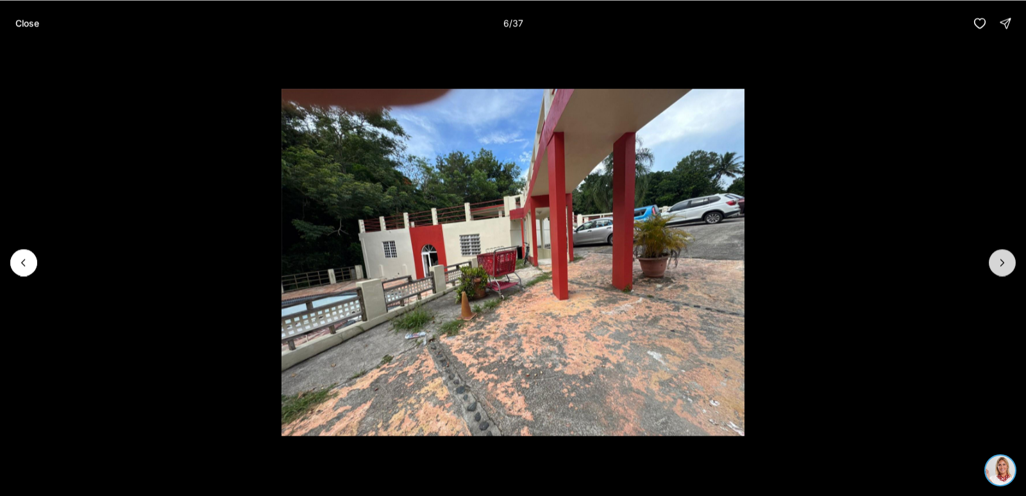
click at [1003, 260] on icon "Next slide" at bounding box center [1002, 262] width 13 height 13
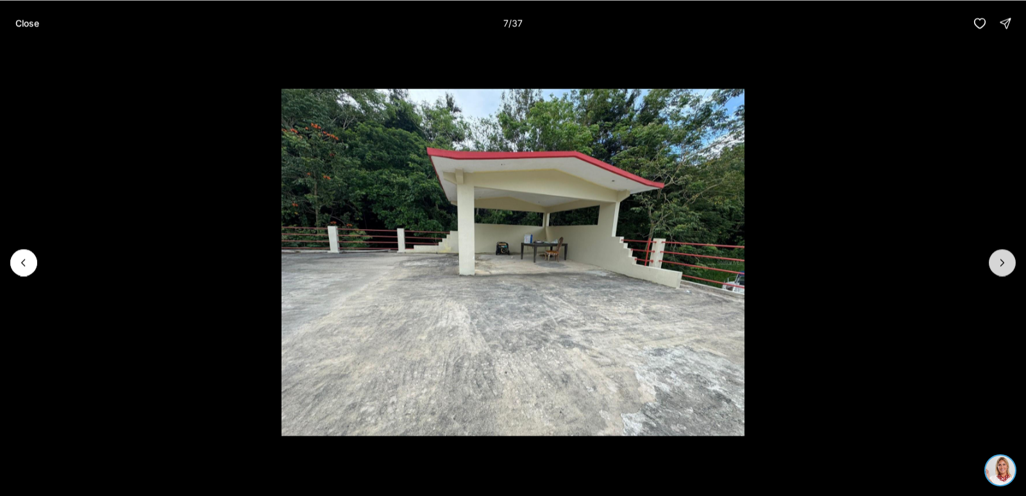
click at [1003, 260] on icon "Next slide" at bounding box center [1002, 262] width 13 height 13
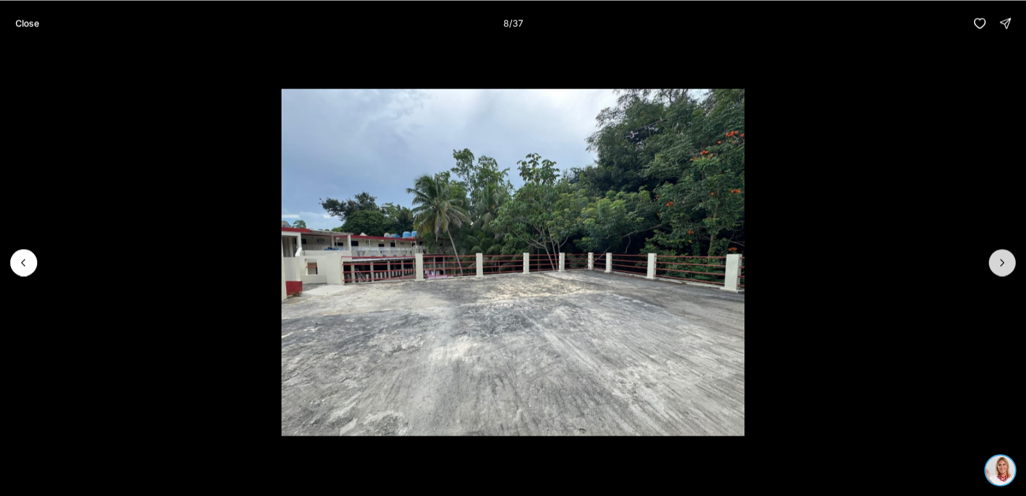
click at [1003, 260] on icon "Next slide" at bounding box center [1002, 262] width 13 height 13
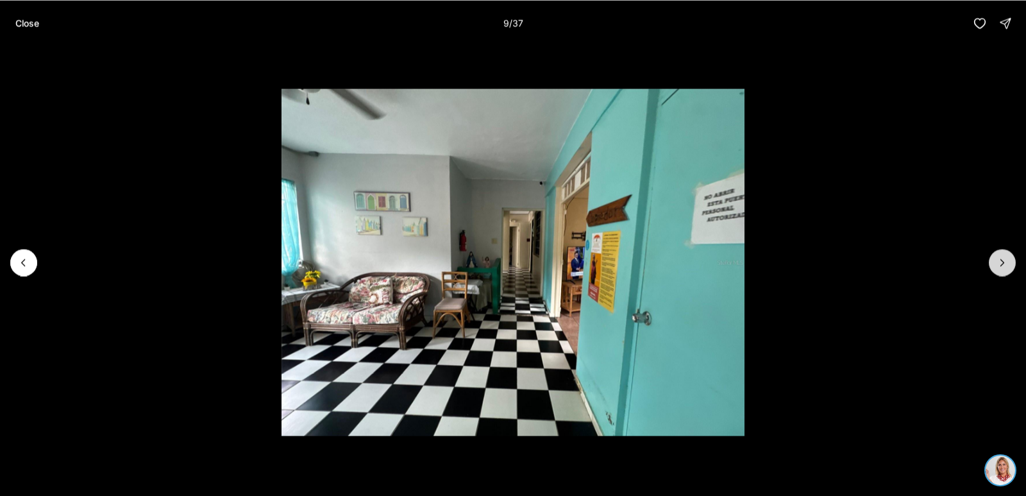
click at [1003, 260] on icon "Next slide" at bounding box center [1002, 262] width 13 height 13
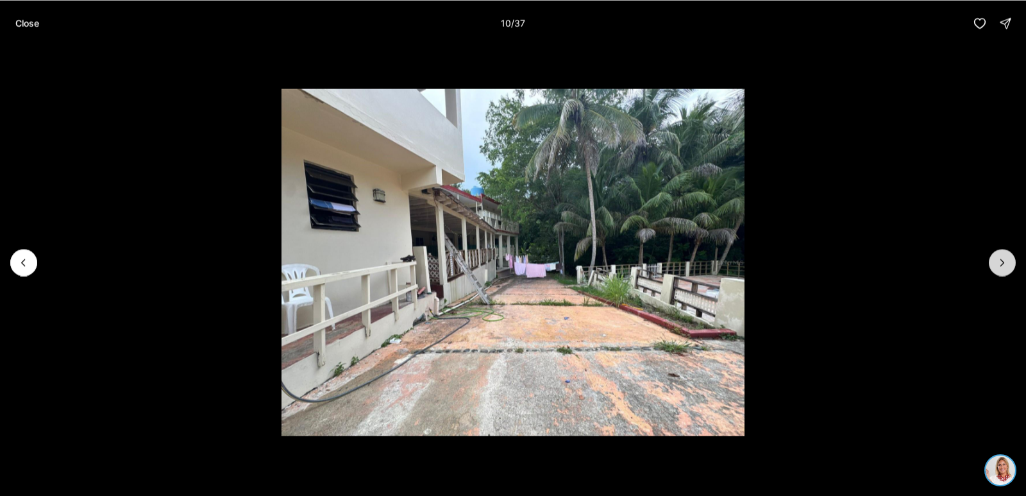
click at [1003, 260] on icon "Next slide" at bounding box center [1002, 262] width 13 height 13
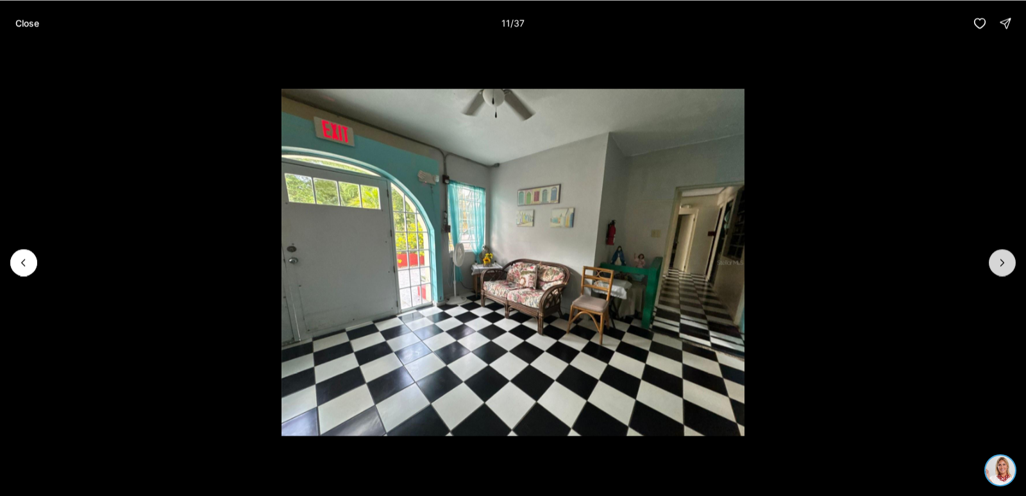
click at [1003, 260] on icon "Next slide" at bounding box center [1002, 262] width 13 height 13
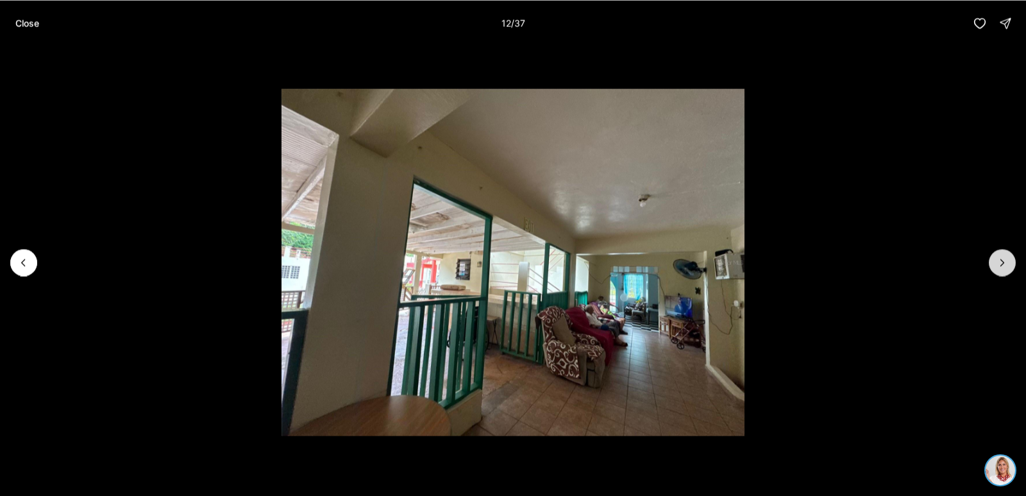
click at [1004, 254] on button "Next slide" at bounding box center [1002, 262] width 27 height 27
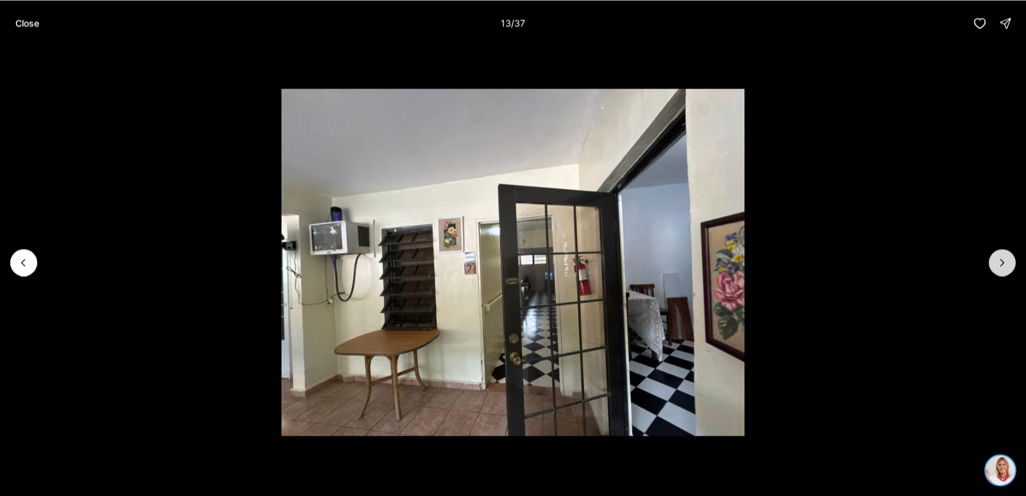
click at [1004, 254] on button "Next slide" at bounding box center [1002, 262] width 27 height 27
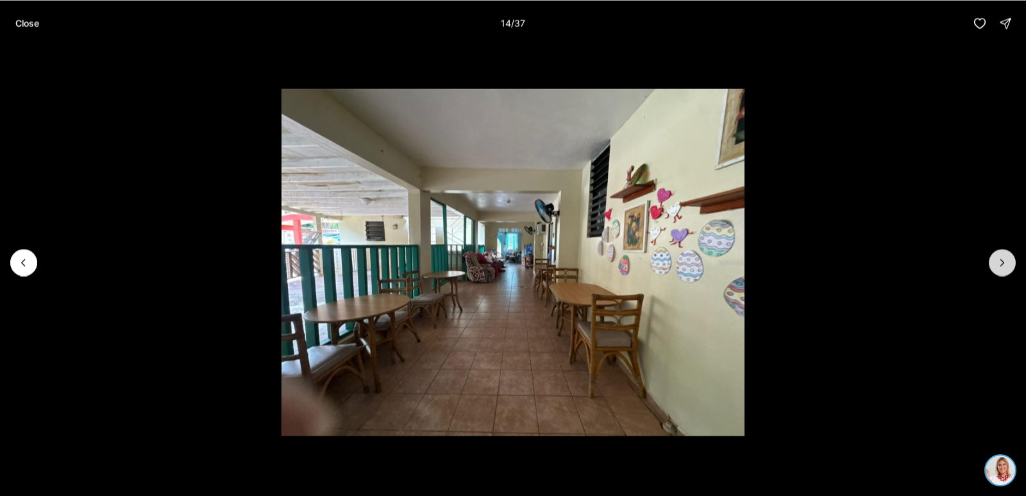
click at [1004, 254] on button "Next slide" at bounding box center [1002, 262] width 27 height 27
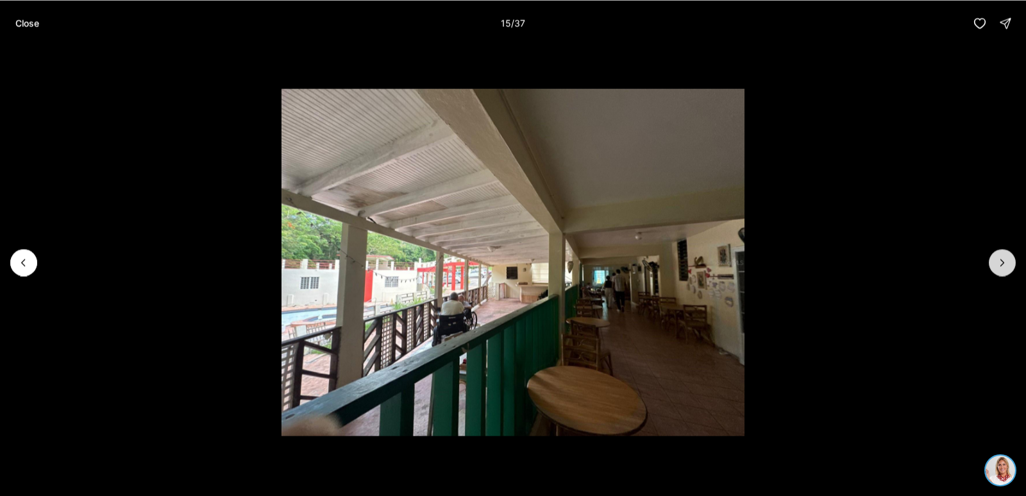
click at [1000, 253] on button "Next slide" at bounding box center [1002, 262] width 27 height 27
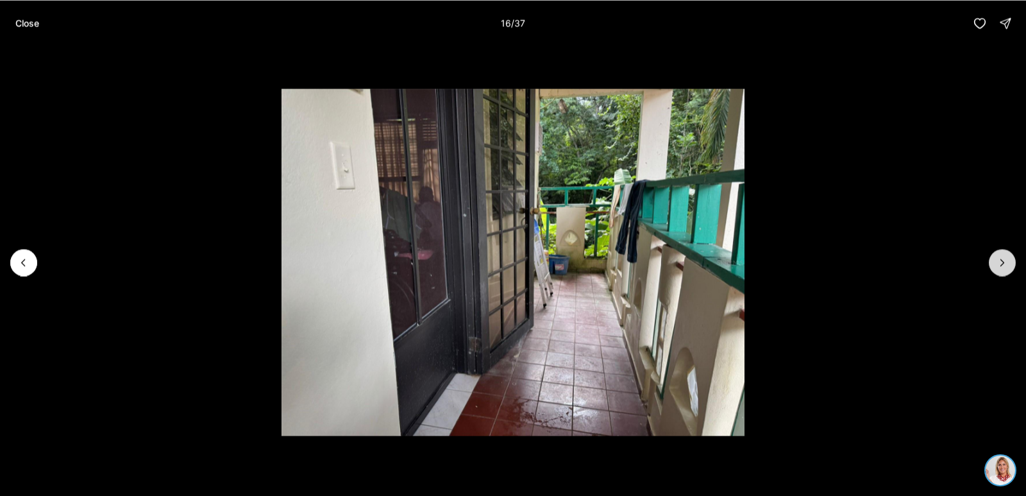
click at [1000, 253] on button "Next slide" at bounding box center [1002, 262] width 27 height 27
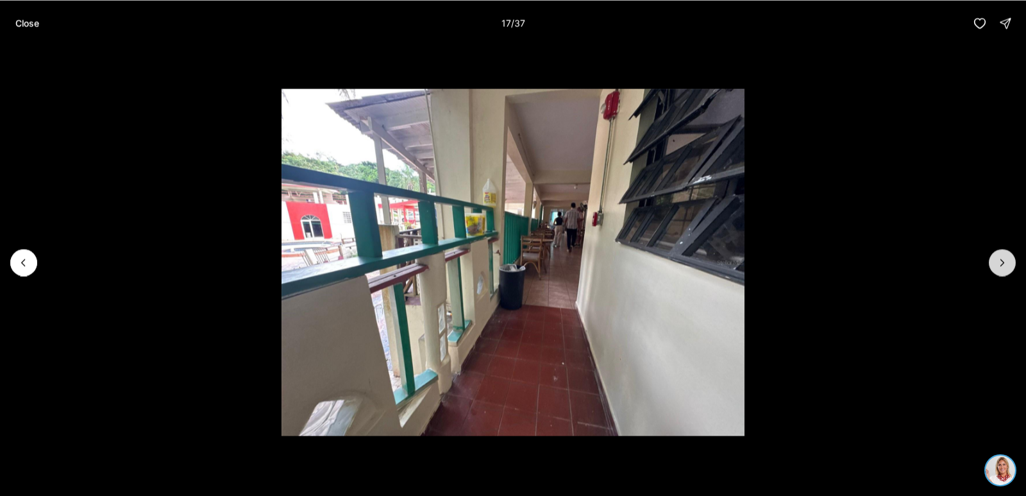
click at [1000, 253] on button "Next slide" at bounding box center [1002, 262] width 27 height 27
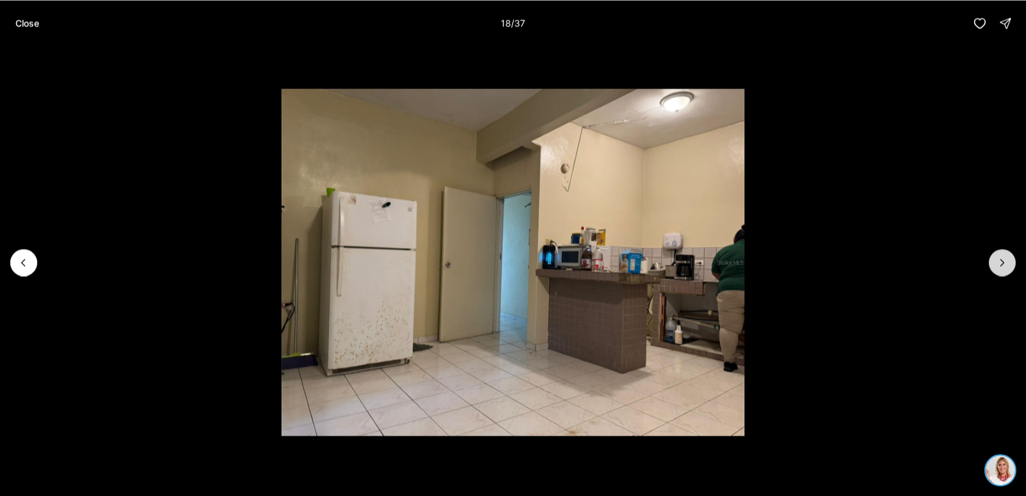
click at [1000, 253] on button "Next slide" at bounding box center [1002, 262] width 27 height 27
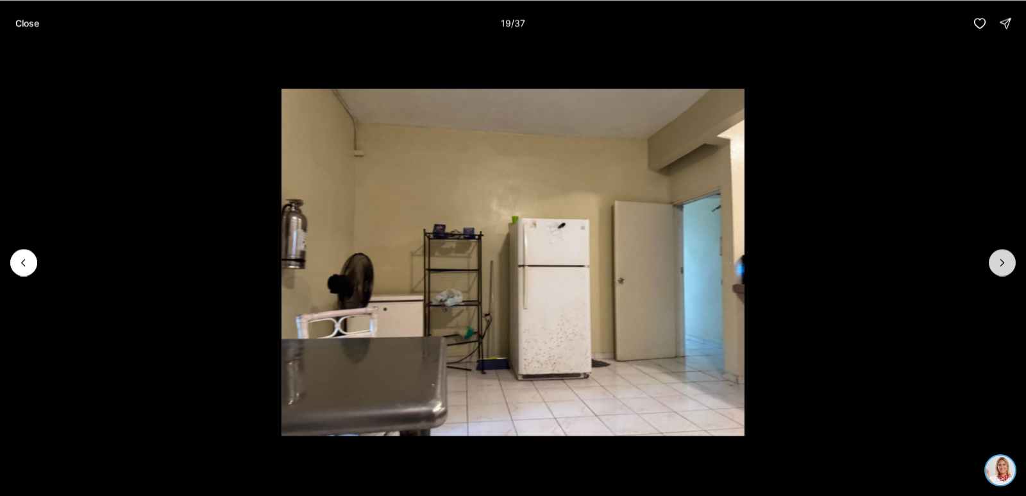
click at [1000, 253] on button "Next slide" at bounding box center [1002, 262] width 27 height 27
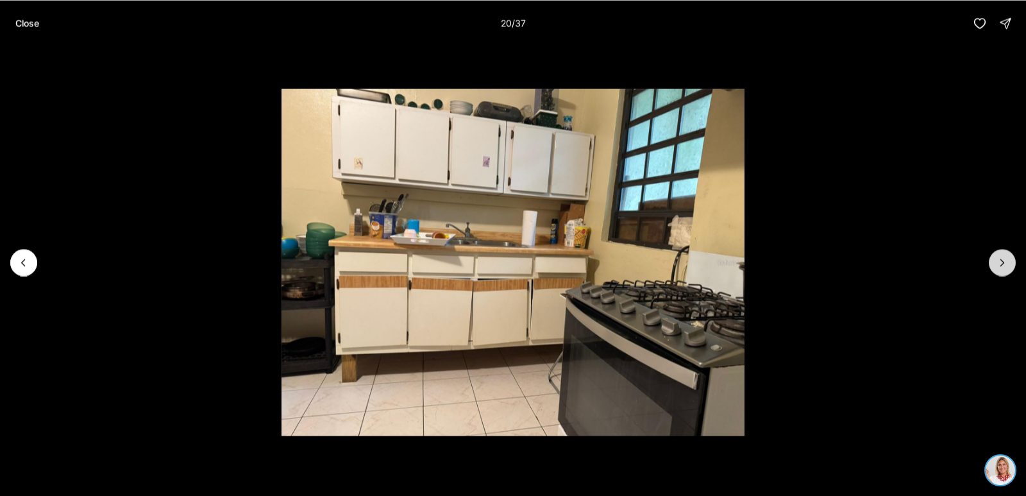
click at [1000, 253] on button "Next slide" at bounding box center [1002, 262] width 27 height 27
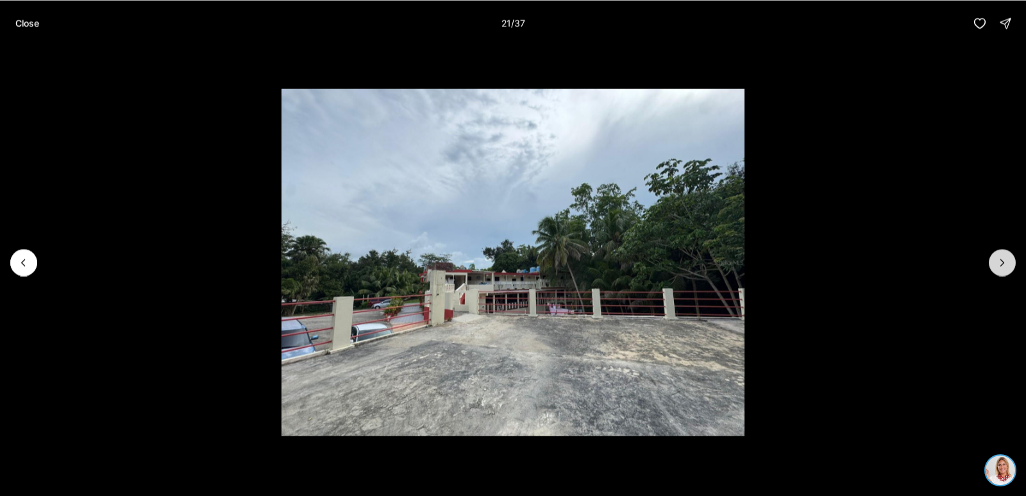
click at [1000, 253] on button "Next slide" at bounding box center [1002, 262] width 27 height 27
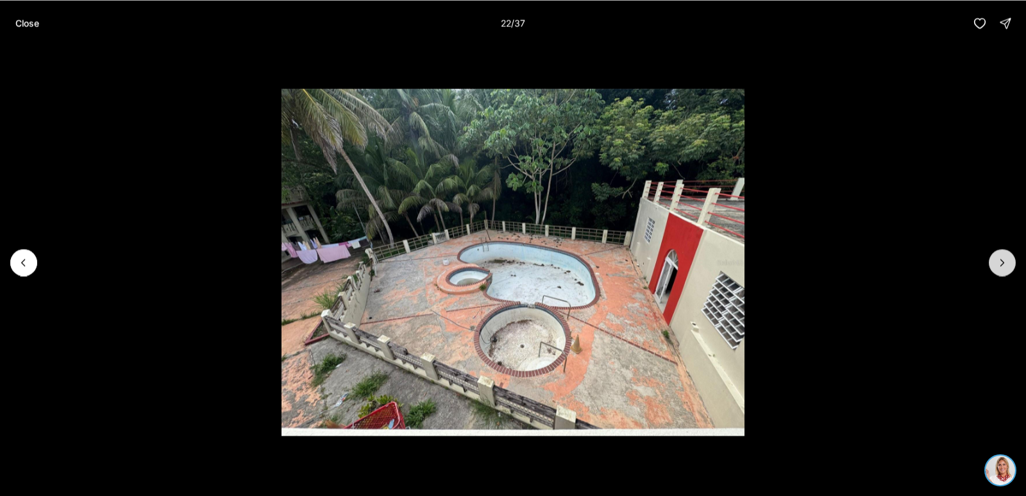
click at [1000, 253] on button "Next slide" at bounding box center [1002, 262] width 27 height 27
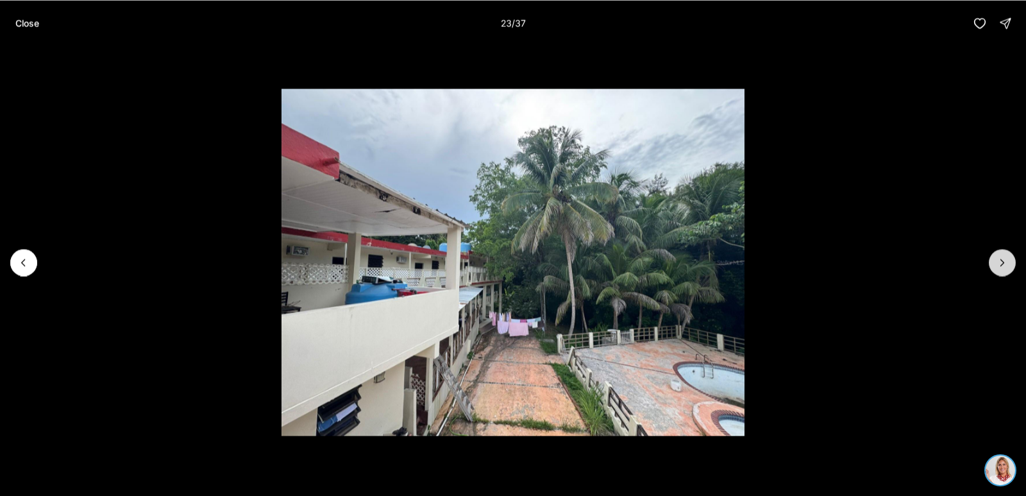
click at [1000, 253] on button "Next slide" at bounding box center [1002, 262] width 27 height 27
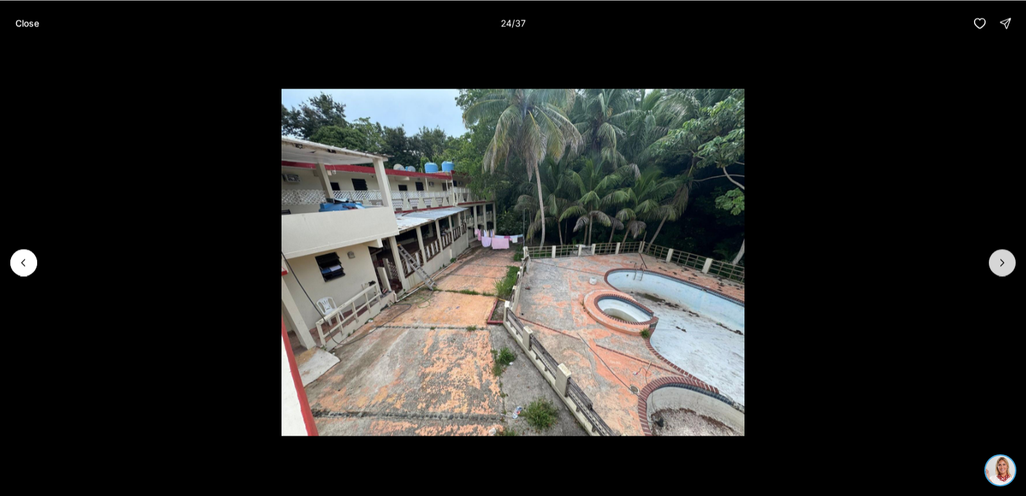
click at [1000, 253] on button "Next slide" at bounding box center [1002, 262] width 27 height 27
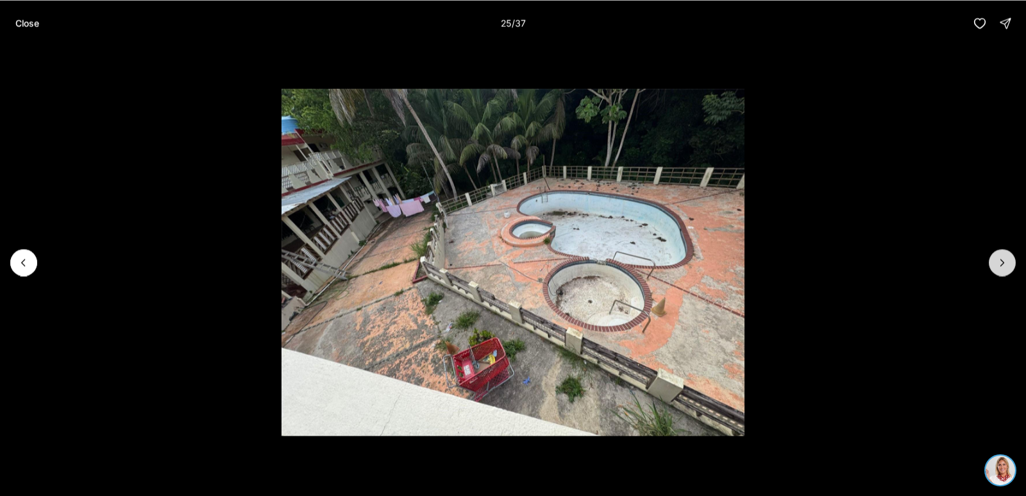
click at [1000, 253] on button "Next slide" at bounding box center [1002, 262] width 27 height 27
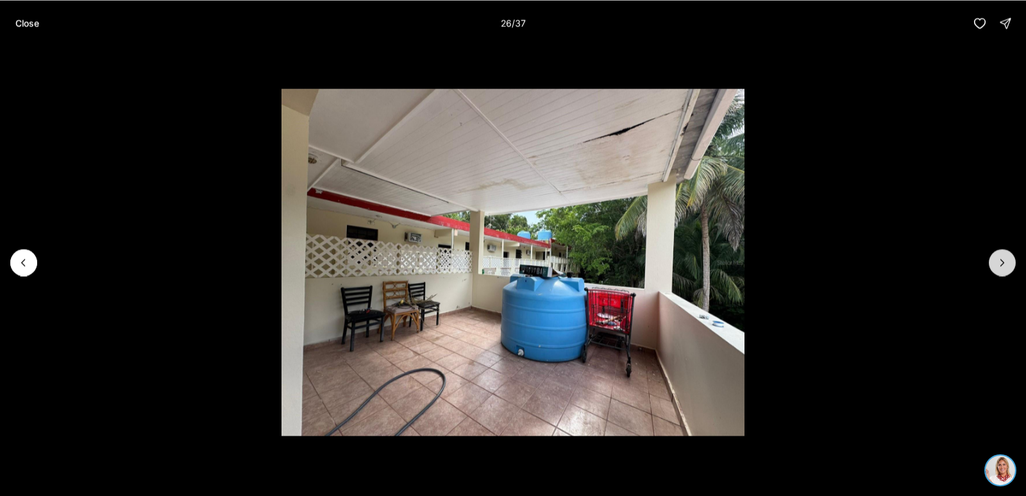
click at [1000, 253] on button "Next slide" at bounding box center [1002, 262] width 27 height 27
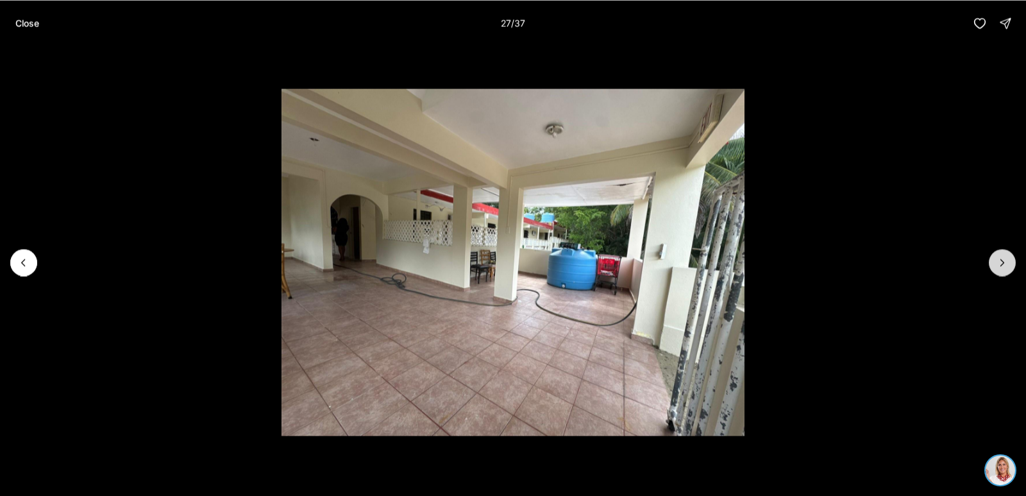
click at [1000, 253] on button "Next slide" at bounding box center [1002, 262] width 27 height 27
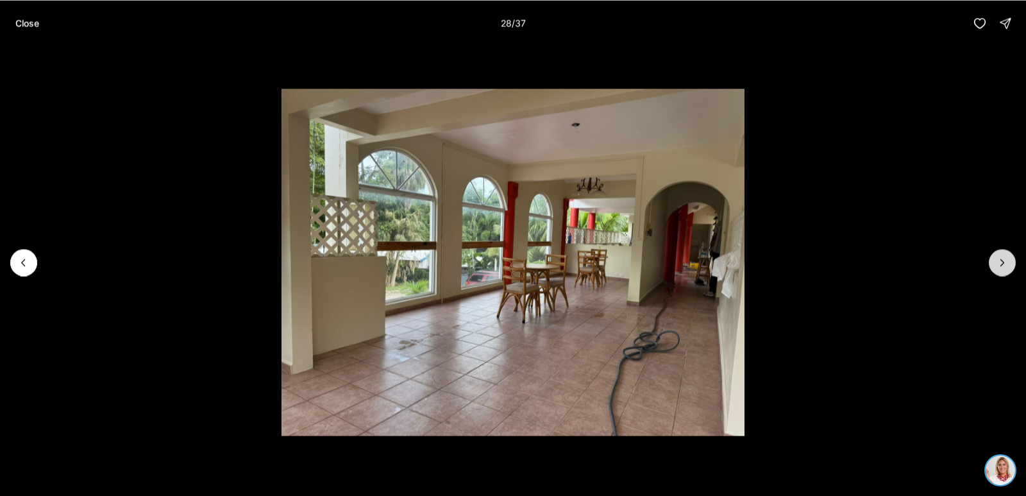
click at [1000, 253] on button "Next slide" at bounding box center [1002, 262] width 27 height 27
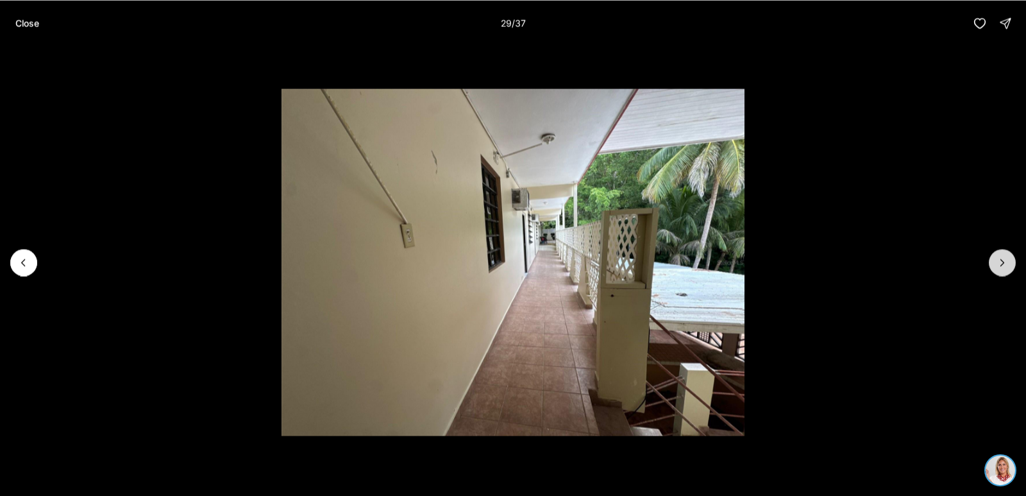
click at [1000, 253] on button "Next slide" at bounding box center [1002, 262] width 27 height 27
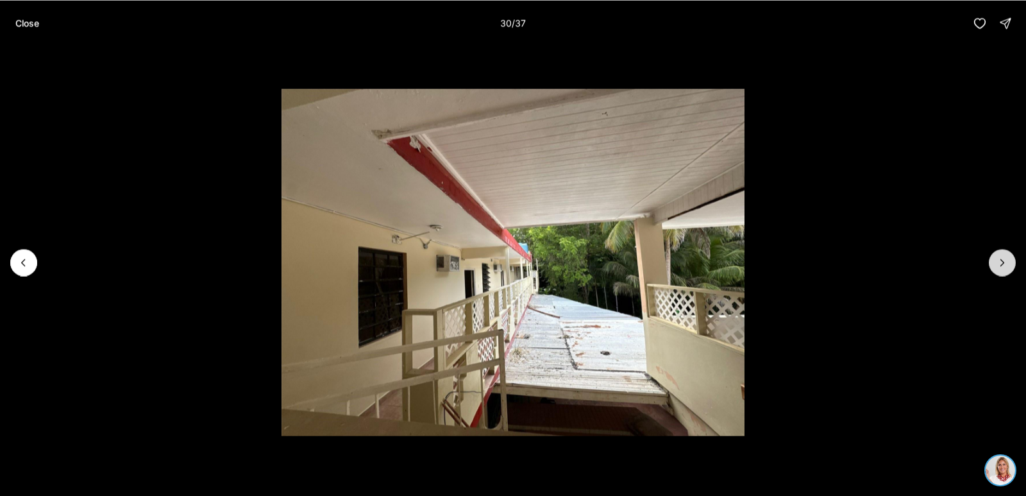
click at [1000, 253] on button "Next slide" at bounding box center [1002, 262] width 27 height 27
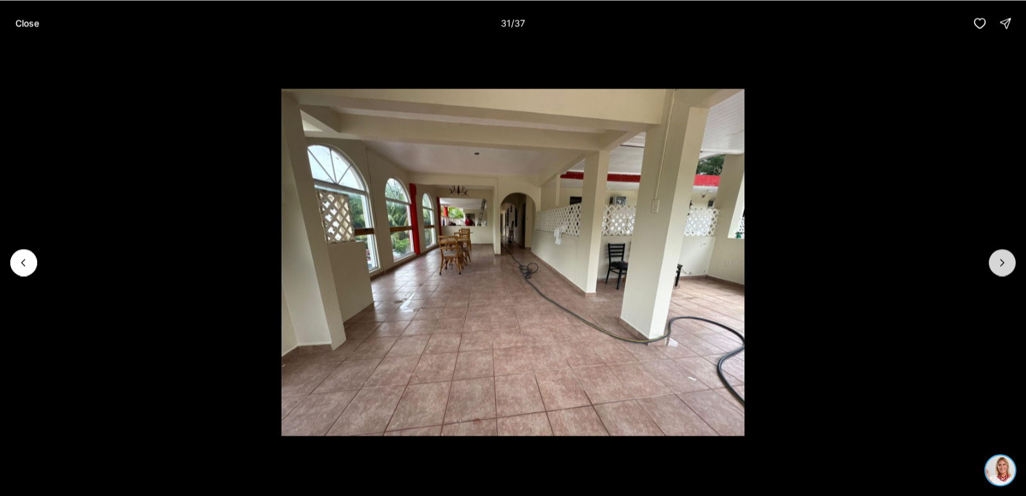
click at [1000, 253] on button "Next slide" at bounding box center [1002, 262] width 27 height 27
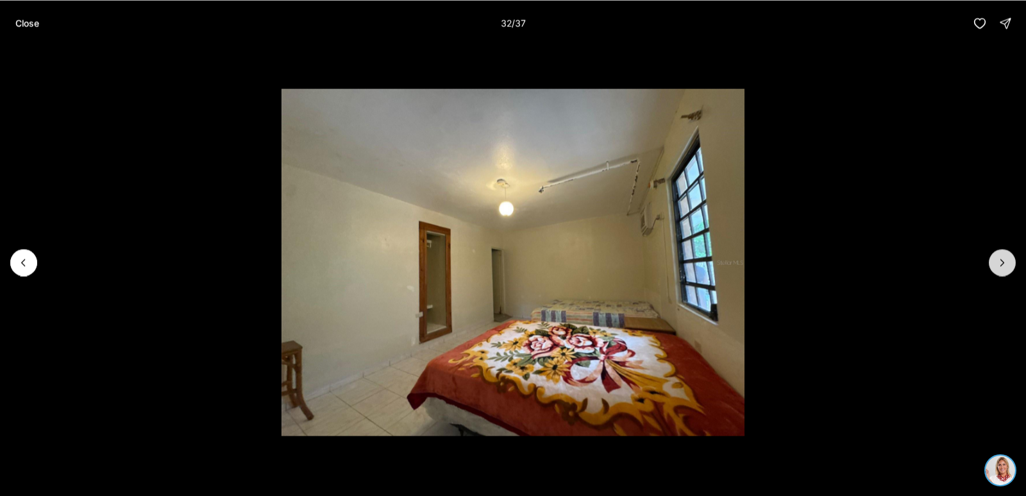
click at [1000, 253] on button "Next slide" at bounding box center [1002, 262] width 27 height 27
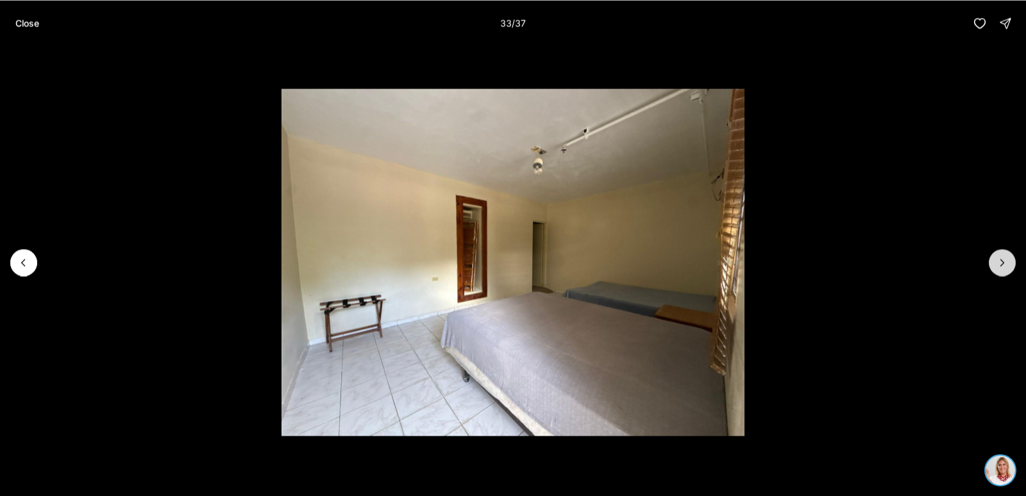
click at [1000, 253] on button "Next slide" at bounding box center [1002, 262] width 27 height 27
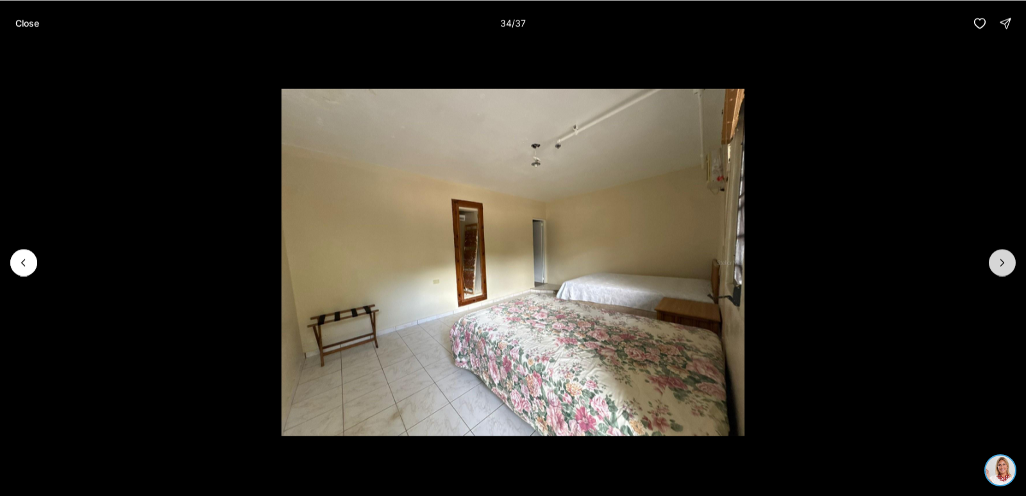
click at [1000, 253] on button "Next slide" at bounding box center [1002, 262] width 27 height 27
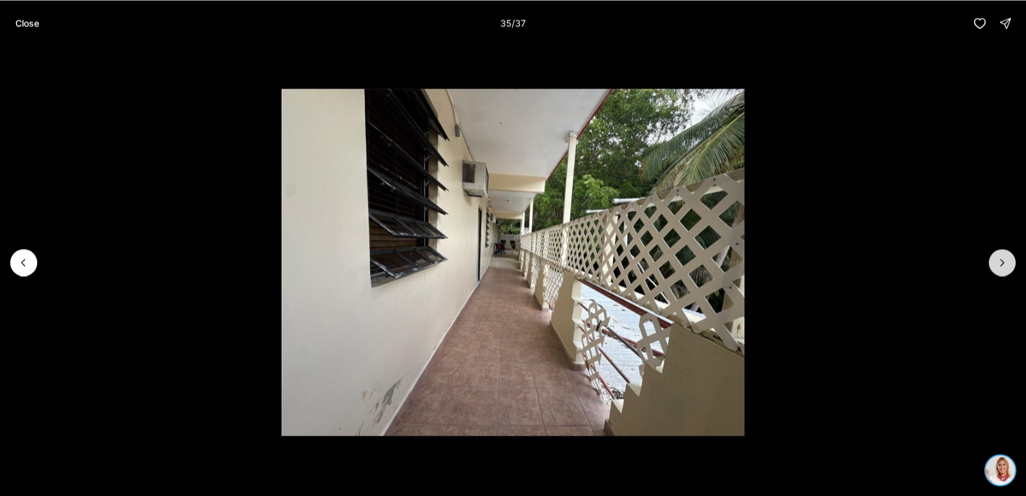
click at [1000, 253] on button "Next slide" at bounding box center [1002, 262] width 27 height 27
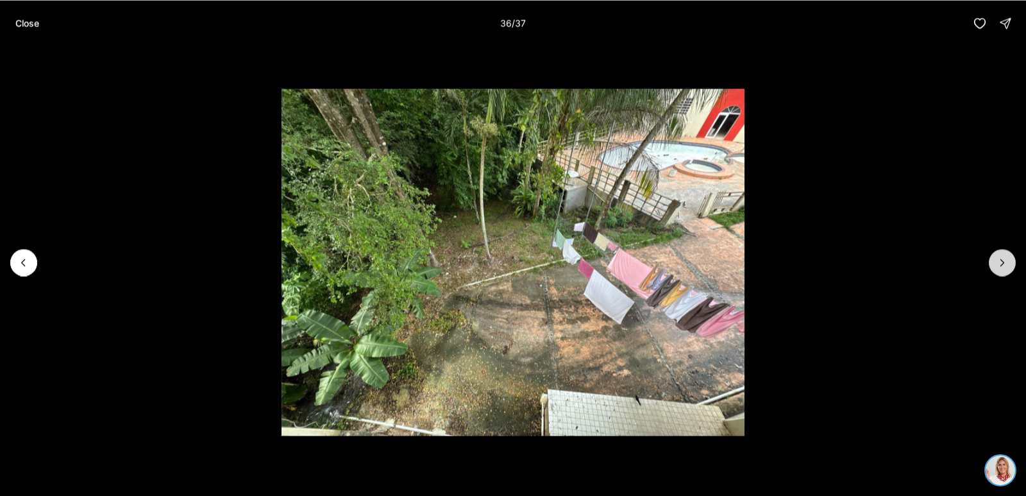
click at [1000, 253] on button "Next slide" at bounding box center [1002, 262] width 27 height 27
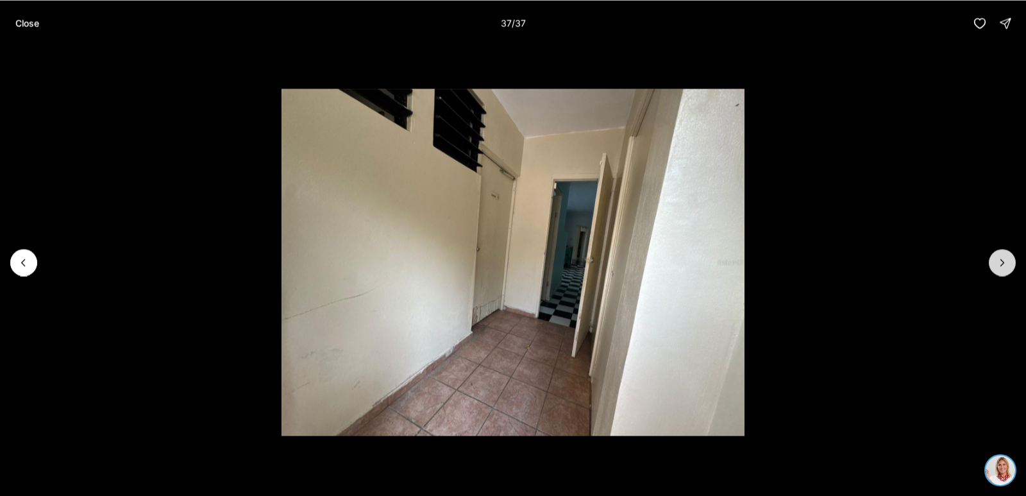
click at [1000, 253] on div at bounding box center [1002, 262] width 27 height 27
click at [19, 29] on button "Close" at bounding box center [27, 23] width 39 height 26
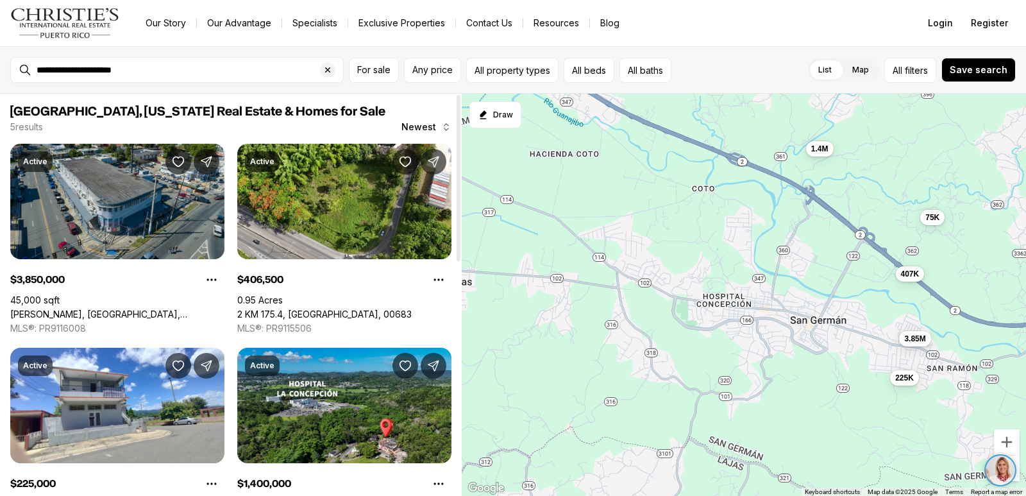
click at [134, 308] on link "[PERSON_NAME], [GEOGRAPHIC_DATA], [GEOGRAPHIC_DATA], 00683" at bounding box center [117, 314] width 214 height 12
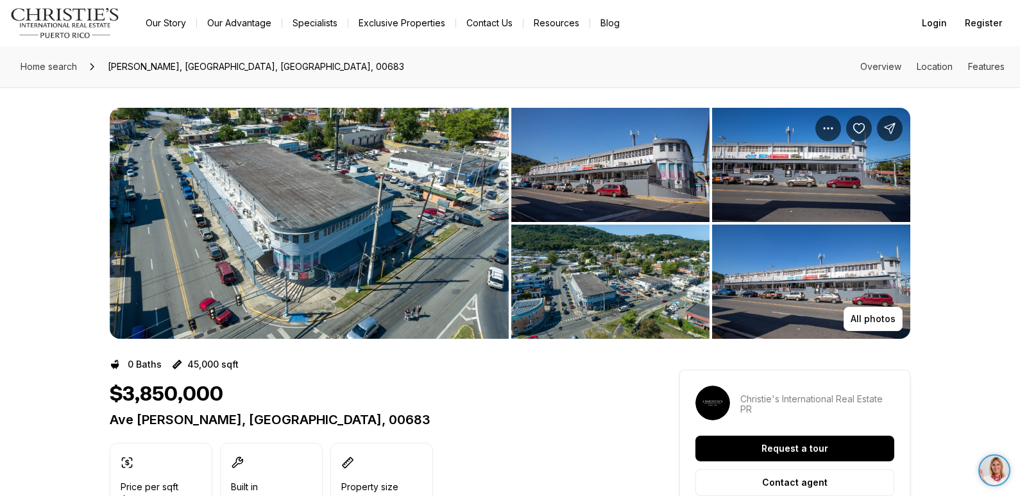
click at [305, 223] on img "View image gallery" at bounding box center [309, 223] width 399 height 231
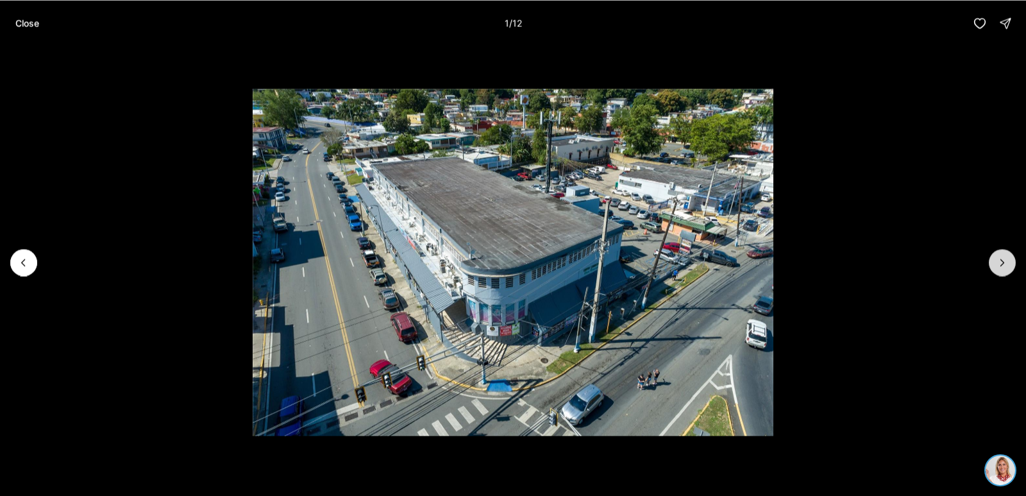
click at [998, 260] on icon "Next slide" at bounding box center [1002, 262] width 13 height 13
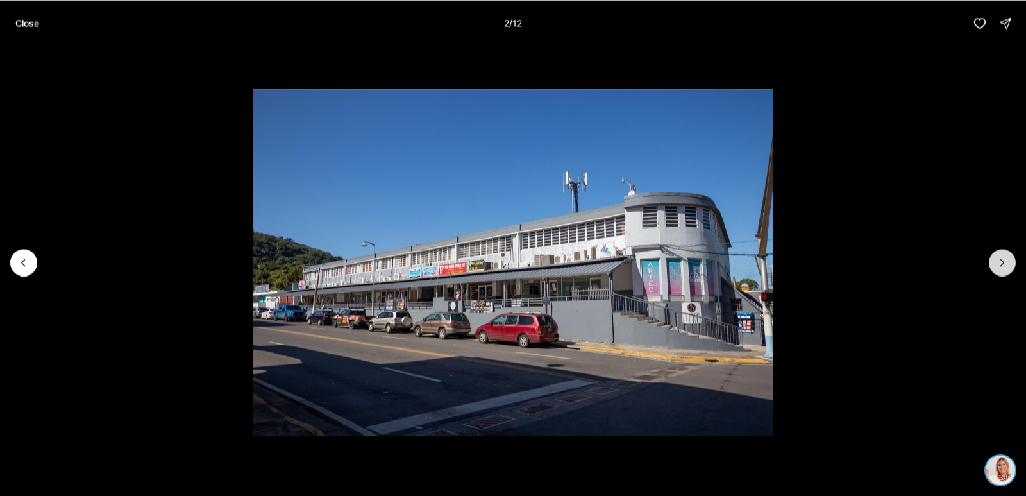
click at [998, 260] on icon "Next slide" at bounding box center [1002, 262] width 13 height 13
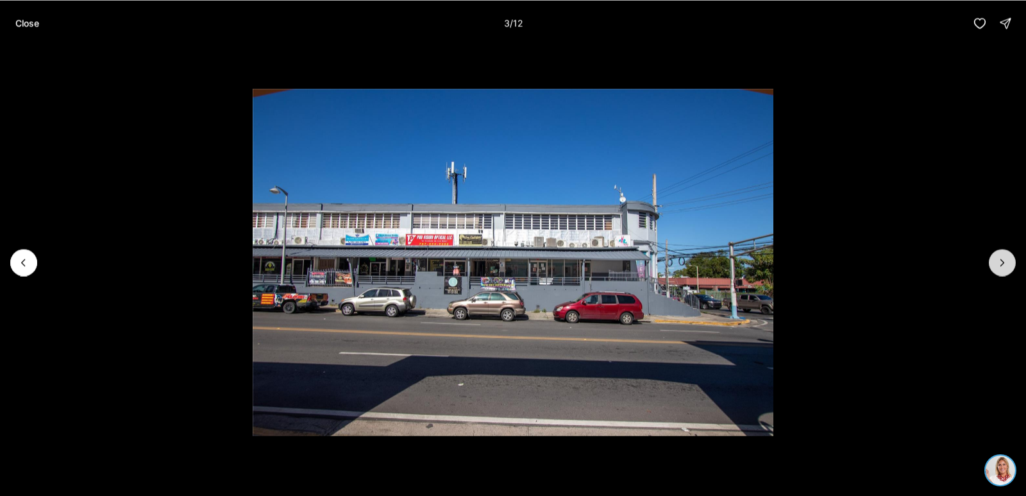
click at [998, 260] on icon "Next slide" at bounding box center [1002, 262] width 13 height 13
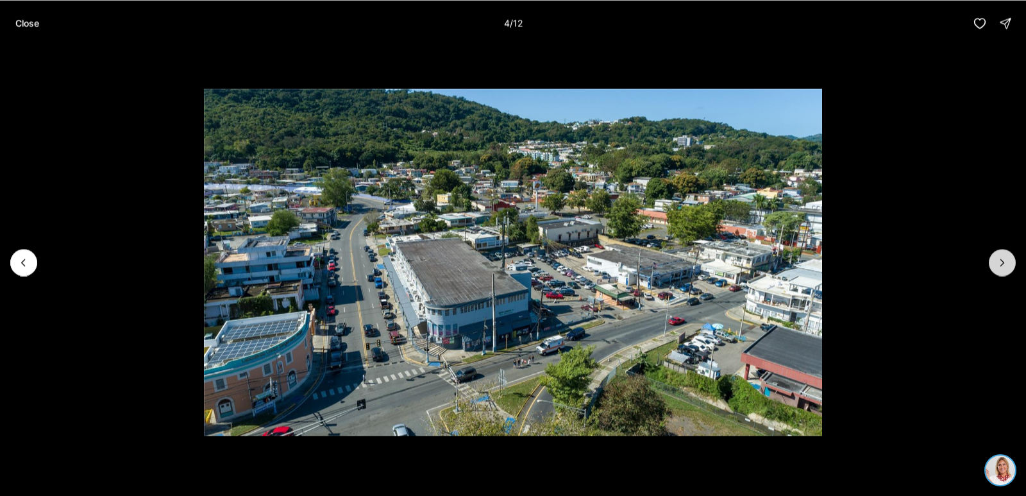
click at [998, 260] on icon "Next slide" at bounding box center [1002, 262] width 13 height 13
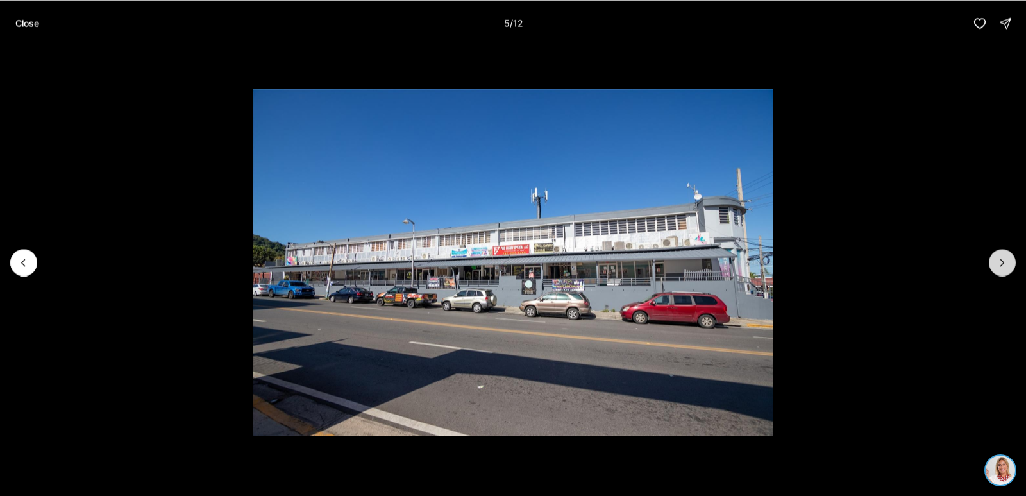
click at [998, 260] on icon "Next slide" at bounding box center [1002, 262] width 13 height 13
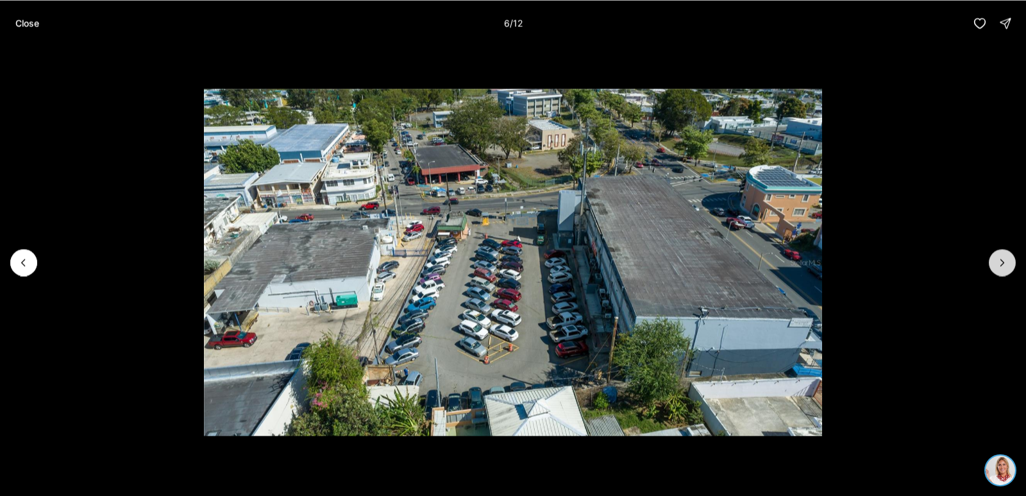
click at [998, 260] on icon "Next slide" at bounding box center [1002, 262] width 13 height 13
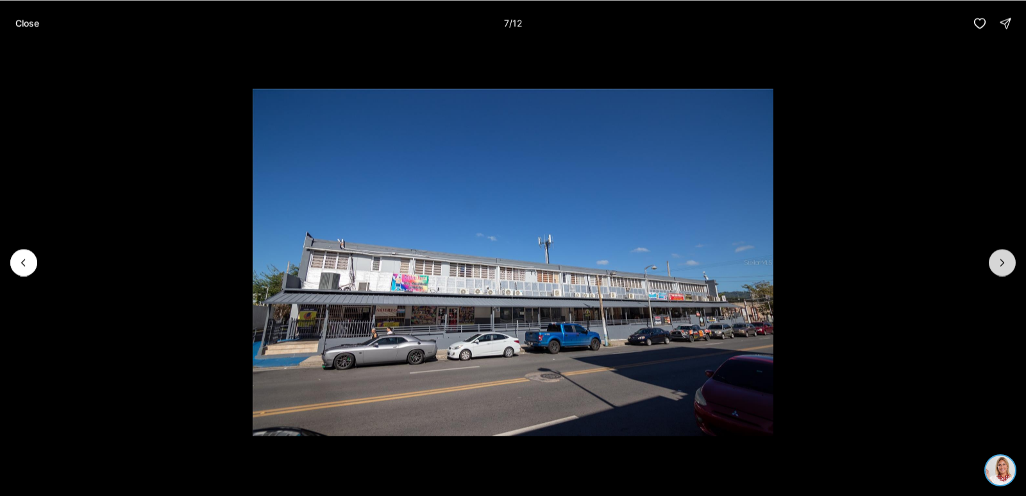
click at [998, 260] on icon "Next slide" at bounding box center [1002, 262] width 13 height 13
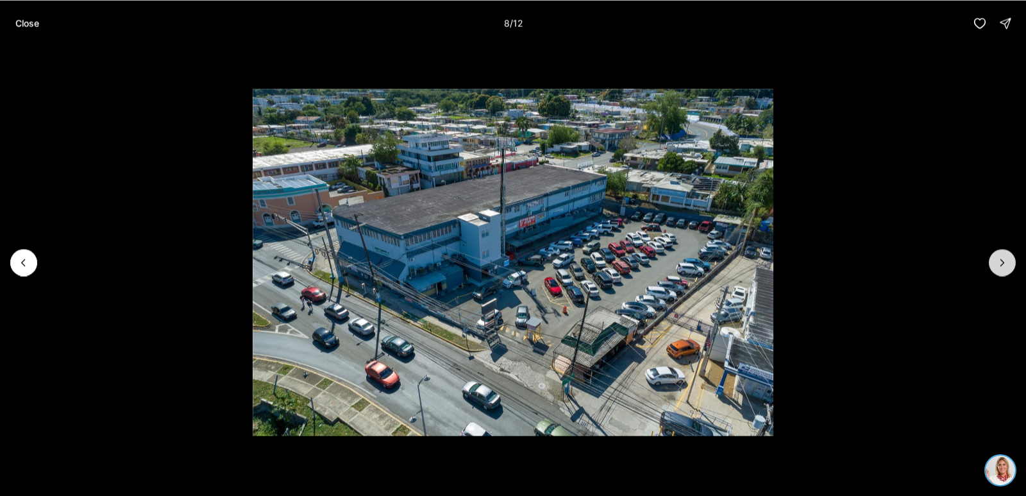
click at [998, 260] on icon "Next slide" at bounding box center [1002, 262] width 13 height 13
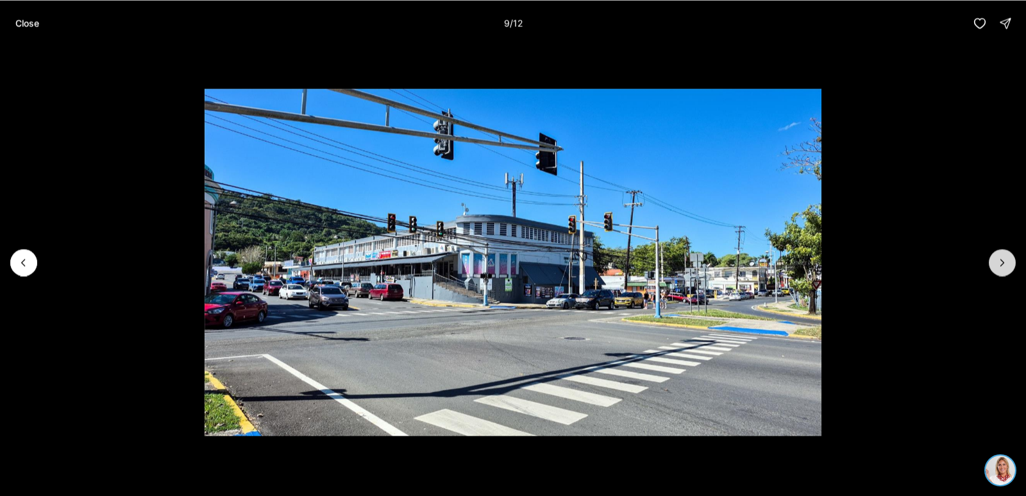
click at [998, 260] on icon "Next slide" at bounding box center [1002, 262] width 13 height 13
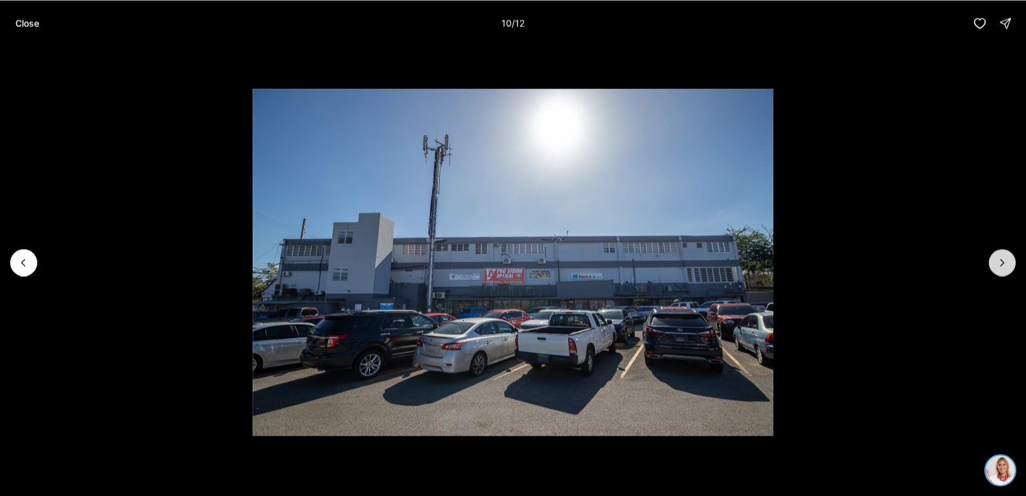
click at [998, 260] on icon "Next slide" at bounding box center [1002, 262] width 13 height 13
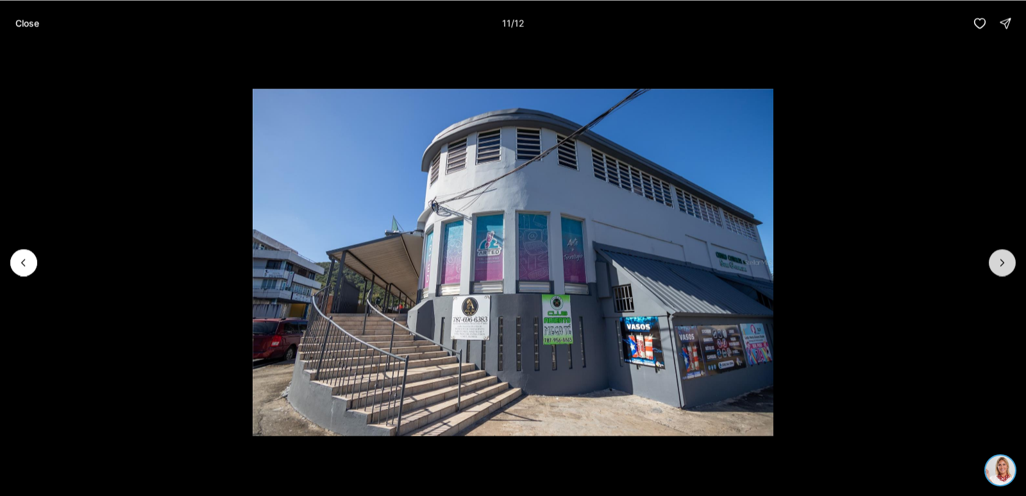
click at [998, 260] on icon "Next slide" at bounding box center [1002, 262] width 13 height 13
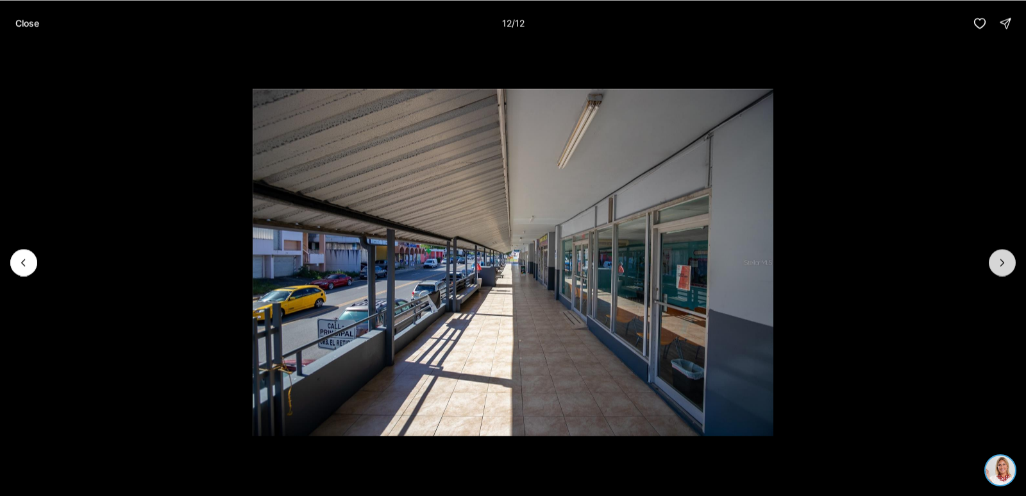
click at [998, 260] on div at bounding box center [1002, 262] width 27 height 27
click at [998, 261] on div at bounding box center [1002, 262] width 27 height 27
click at [28, 24] on p "Close" at bounding box center [27, 23] width 24 height 10
